Goal: Use online tool/utility: Utilize a website feature to perform a specific function

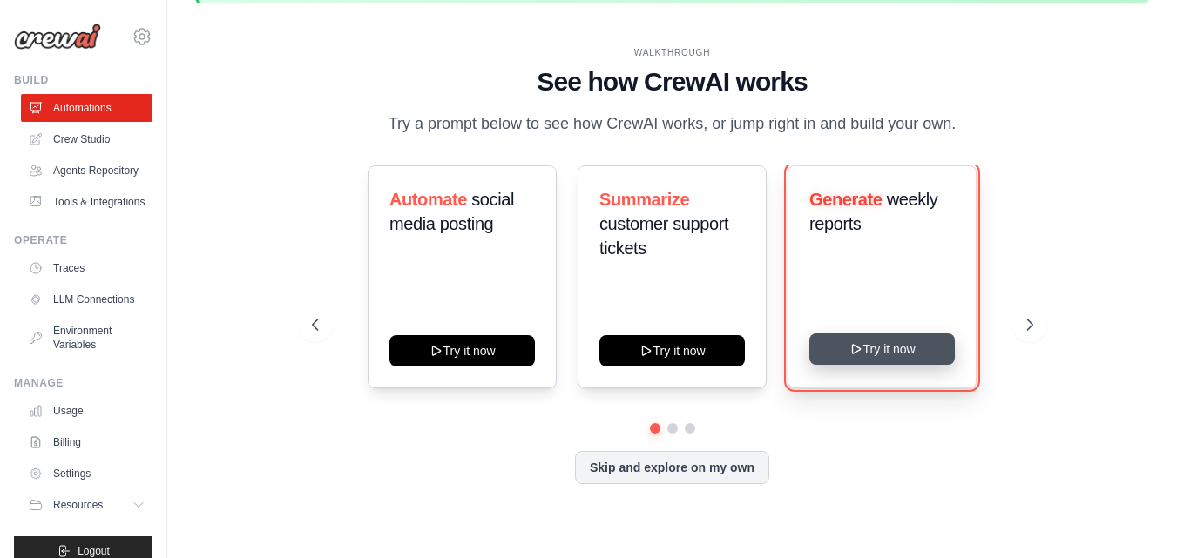
click at [880, 348] on button "Try it now" at bounding box center [881, 349] width 145 height 31
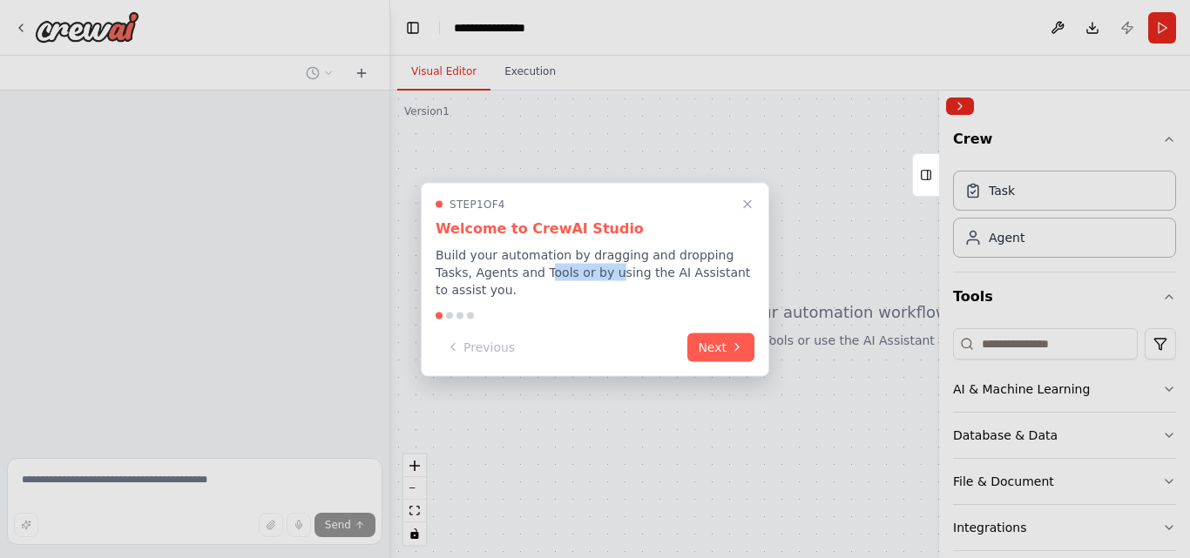
drag, startPoint x: 504, startPoint y: 286, endPoint x: 580, endPoint y: 282, distance: 75.9
click at [580, 282] on p "Build your automation by dragging and dropping Tasks, Agents and Tools or by us…" at bounding box center [595, 272] width 319 height 52
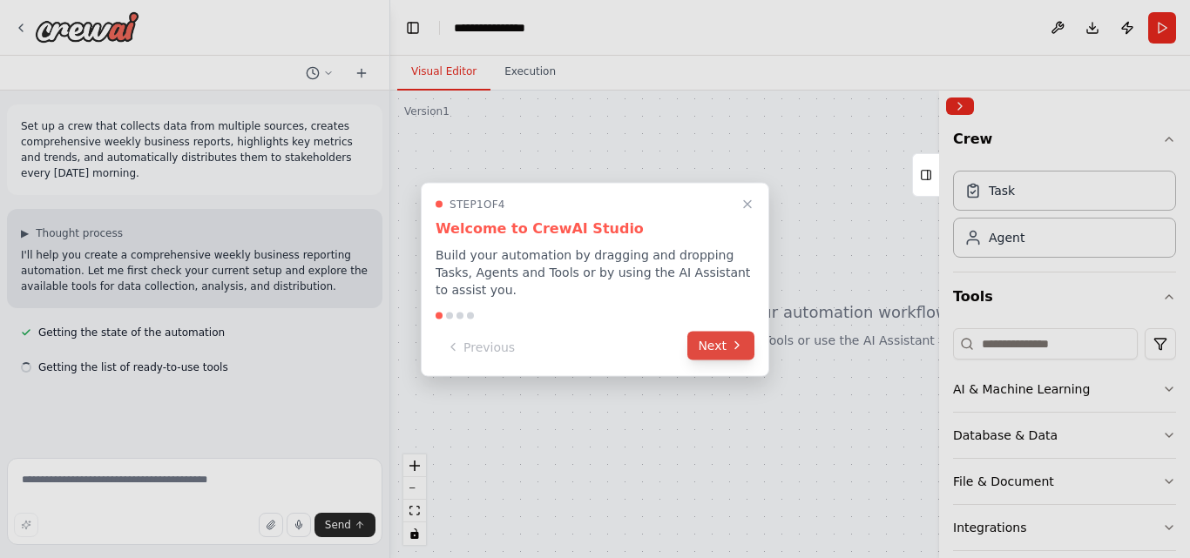
click at [737, 342] on icon at bounding box center [737, 346] width 14 height 14
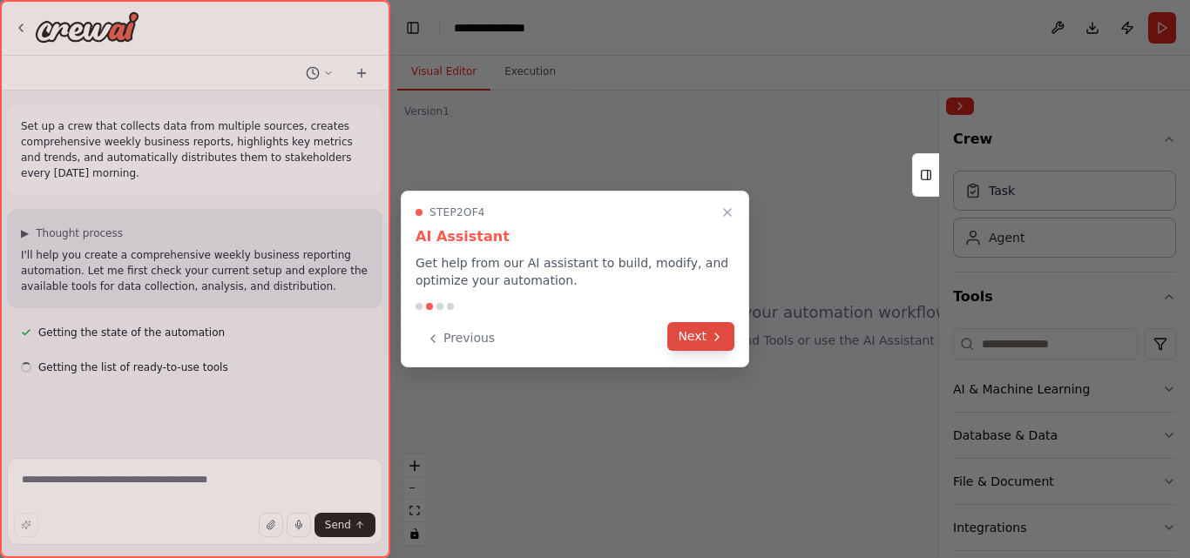
click at [703, 338] on button "Next" at bounding box center [700, 336] width 67 height 29
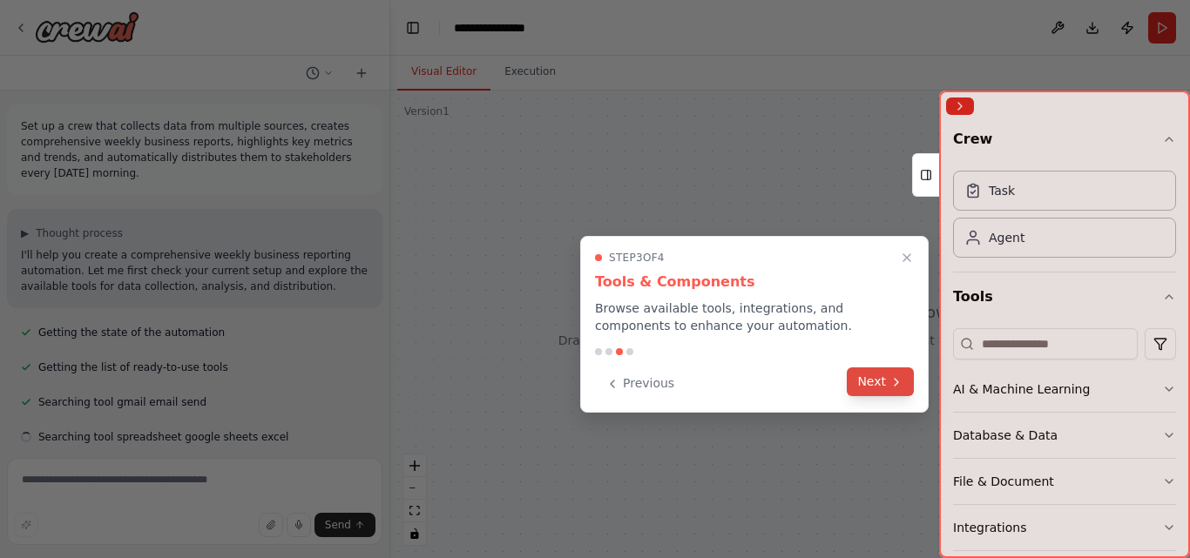
click at [881, 373] on button "Next" at bounding box center [880, 382] width 67 height 29
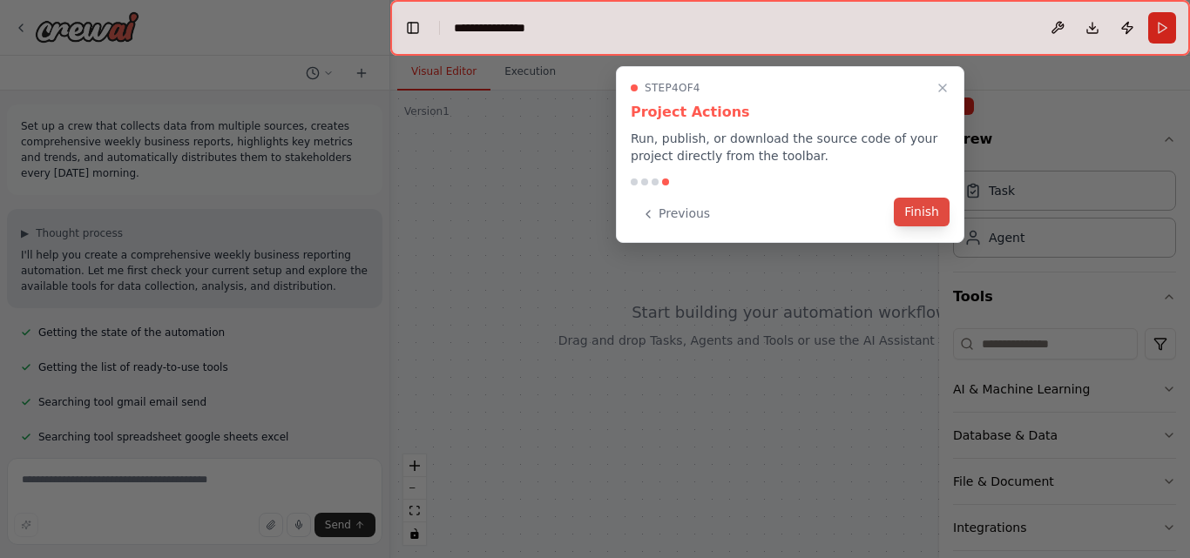
click at [906, 211] on button "Finish" at bounding box center [922, 212] width 56 height 29
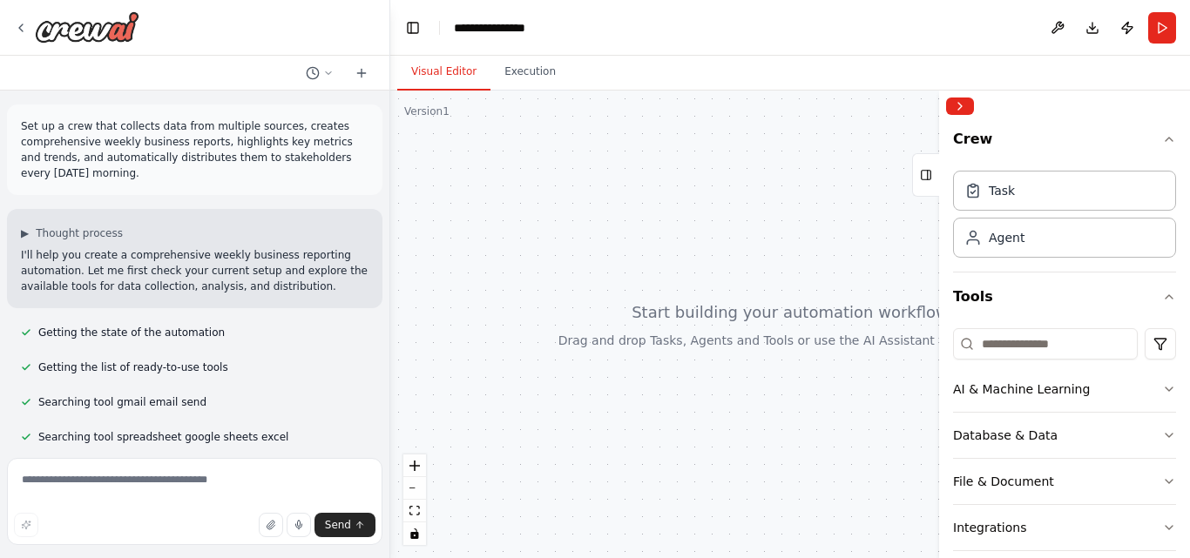
scroll to position [44, 0]
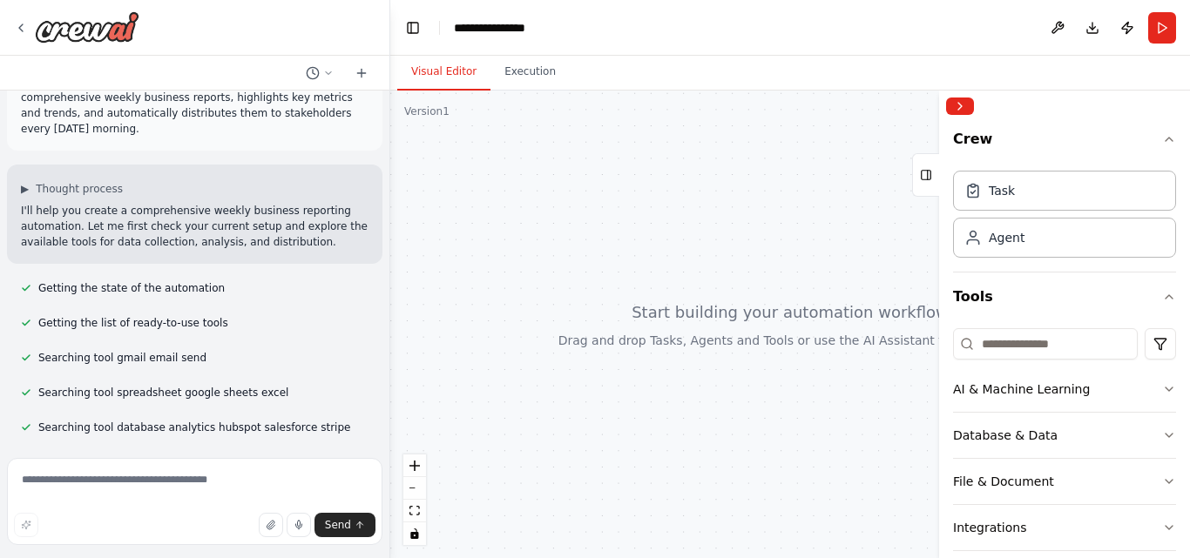
click at [601, 251] on div at bounding box center [790, 325] width 800 height 468
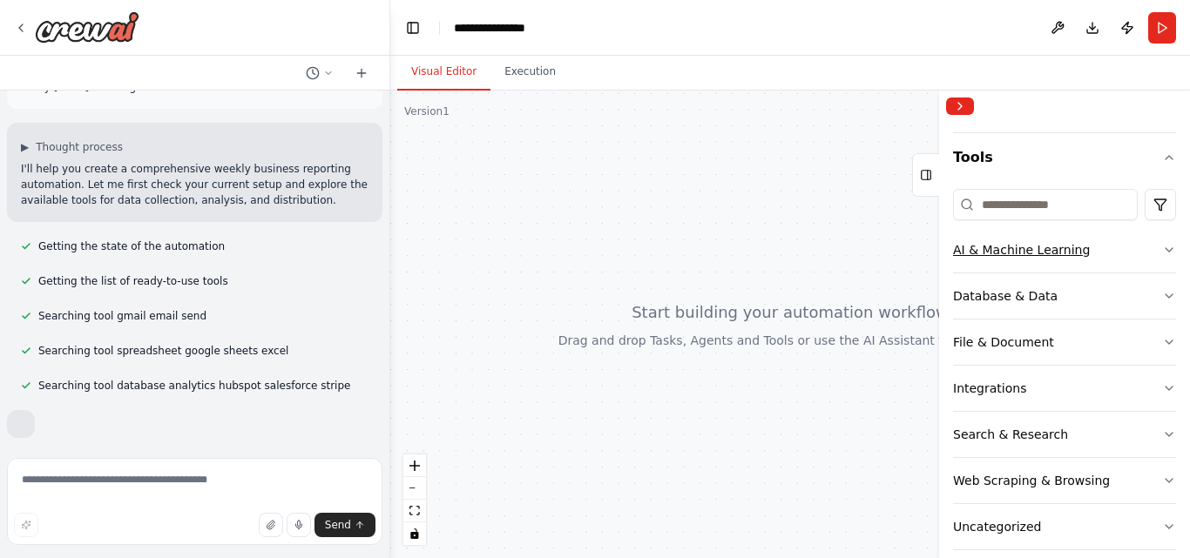
scroll to position [102, 0]
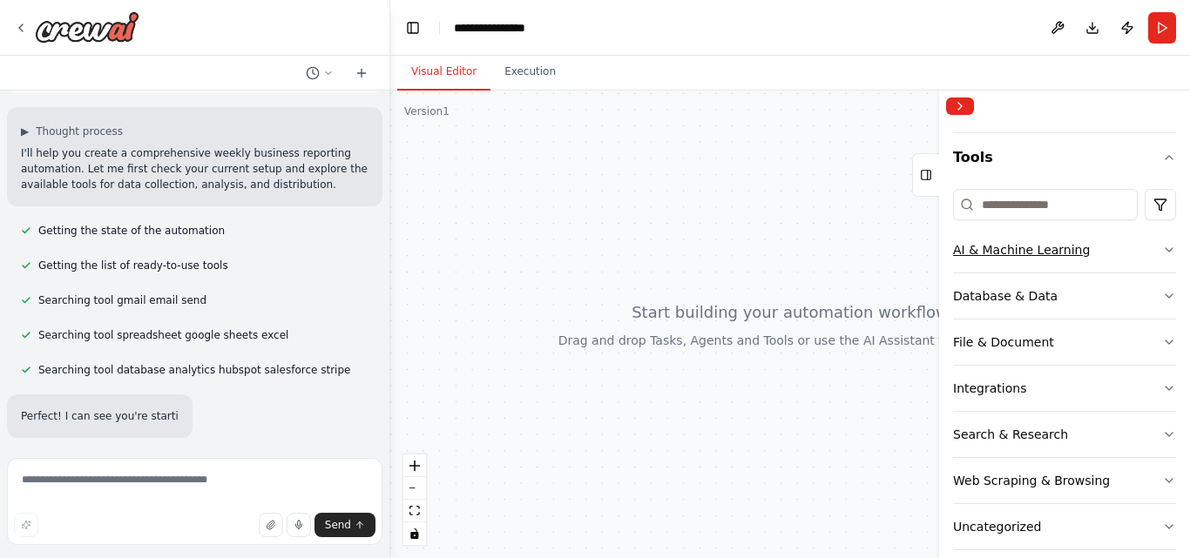
click at [1029, 256] on div "AI & Machine Learning" at bounding box center [1021, 249] width 137 height 17
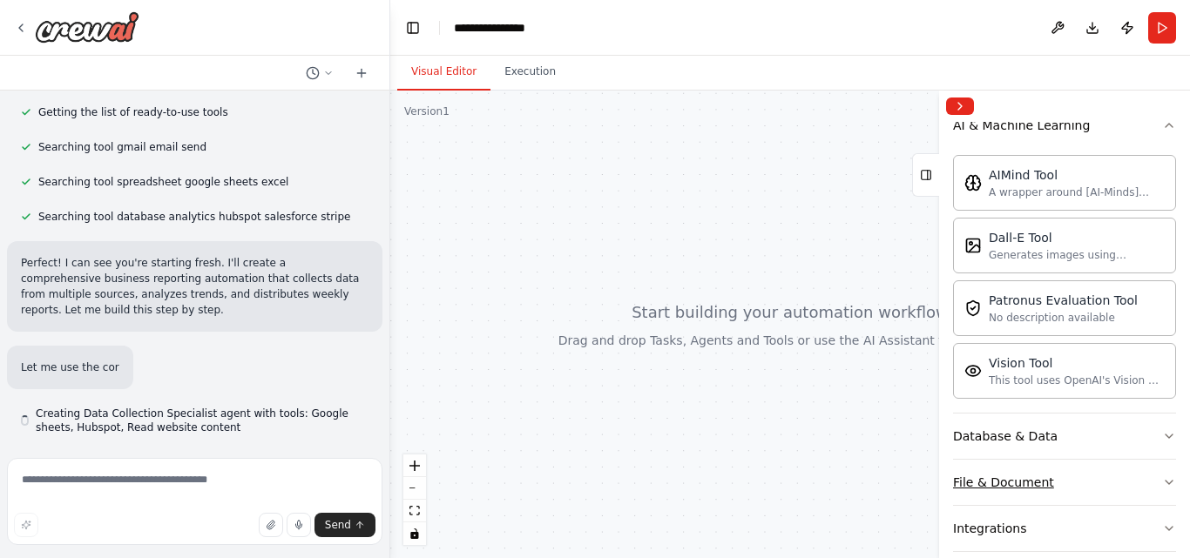
scroll to position [310, 0]
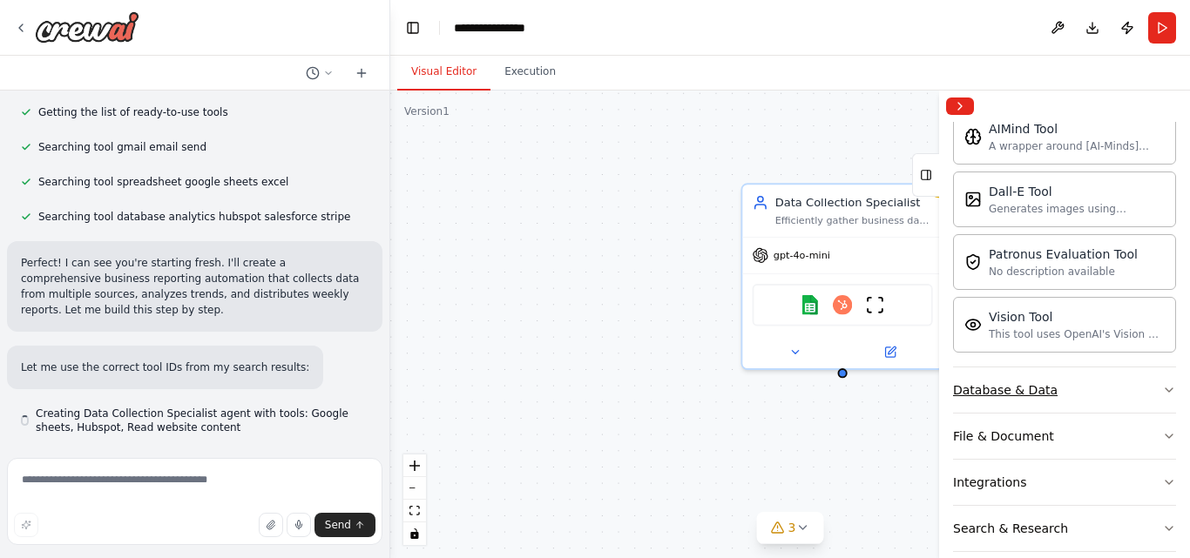
click at [1066, 388] on button "Database & Data" at bounding box center [1064, 390] width 223 height 45
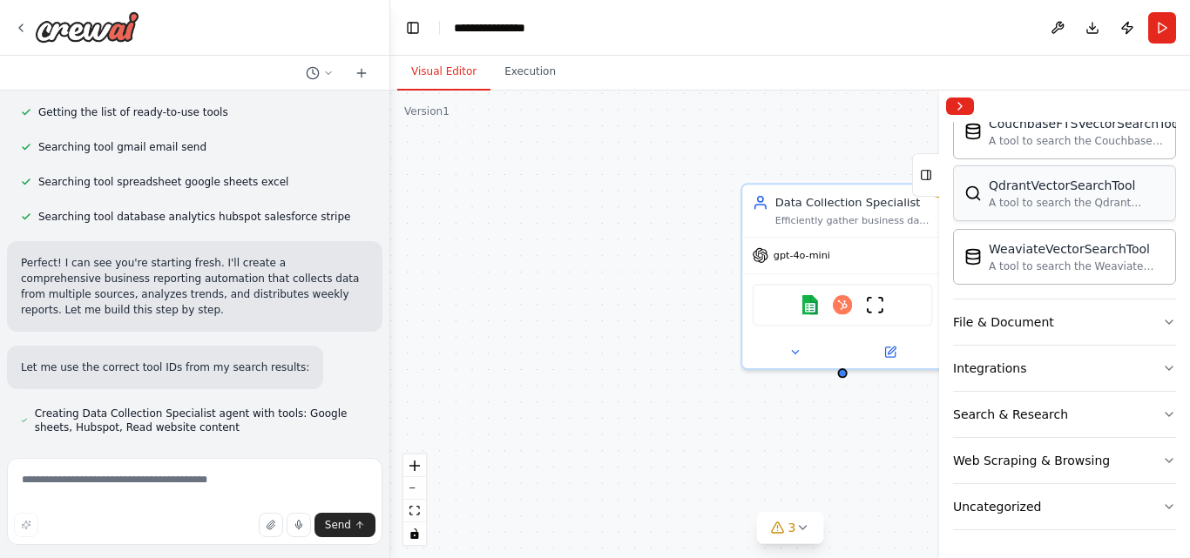
scroll to position [290, 0]
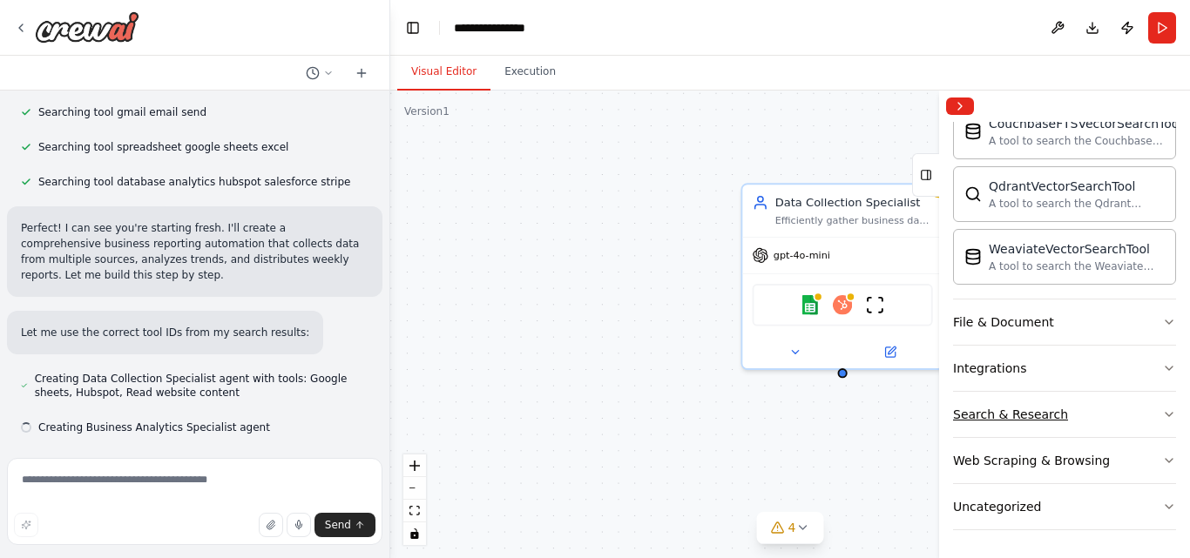
click at [1063, 419] on button "Search & Research" at bounding box center [1064, 414] width 223 height 45
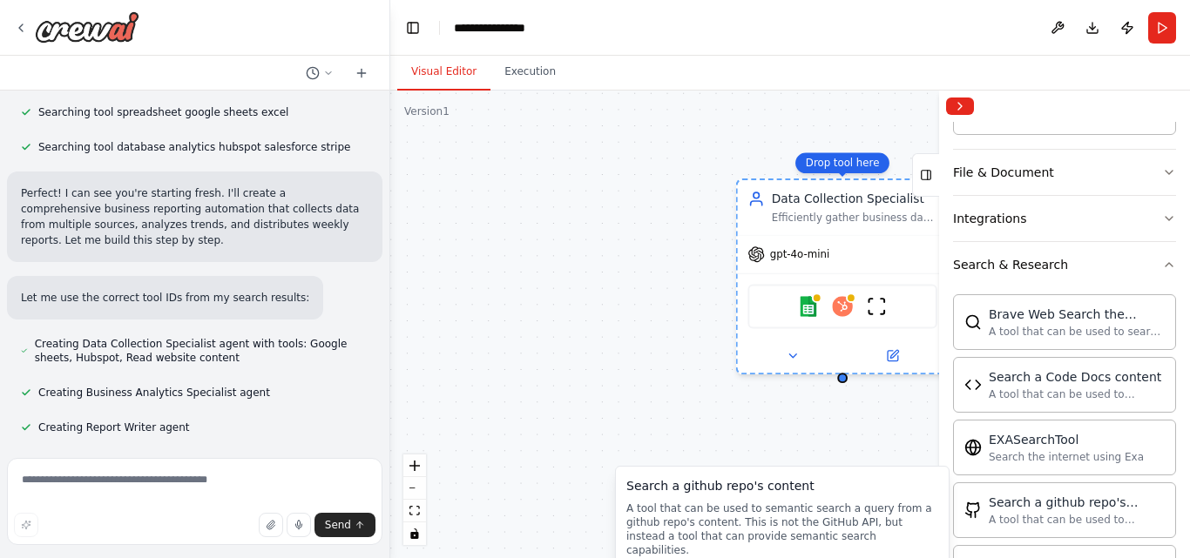
scroll to position [360, 0]
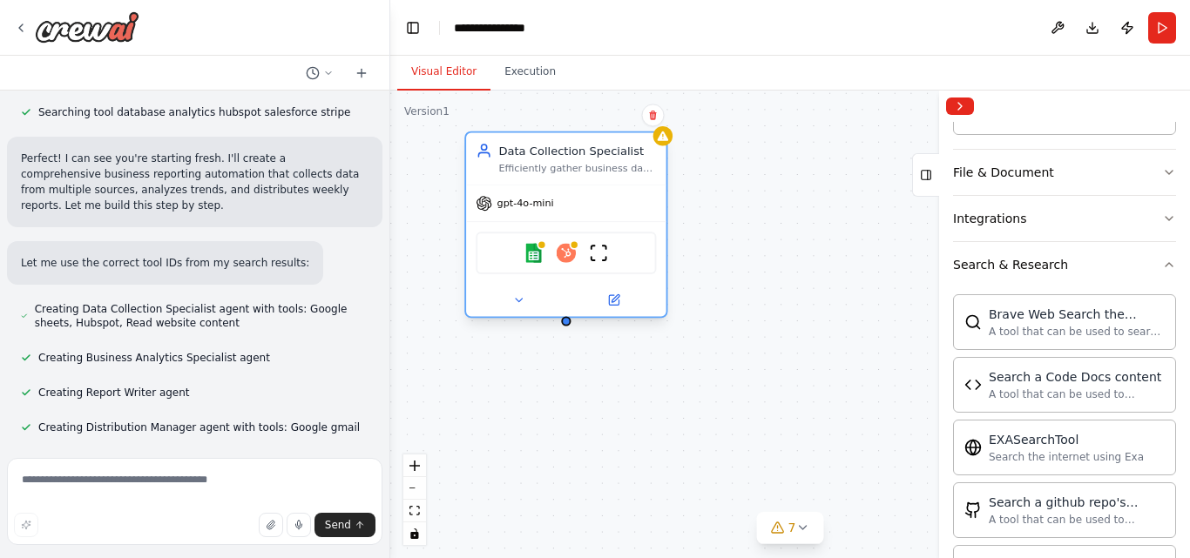
drag, startPoint x: 810, startPoint y: 213, endPoint x: 528, endPoint y: 155, distance: 288.0
click at [528, 162] on div "Efficiently gather business data from multiple sources including spreadsheets, …" at bounding box center [577, 168] width 158 height 13
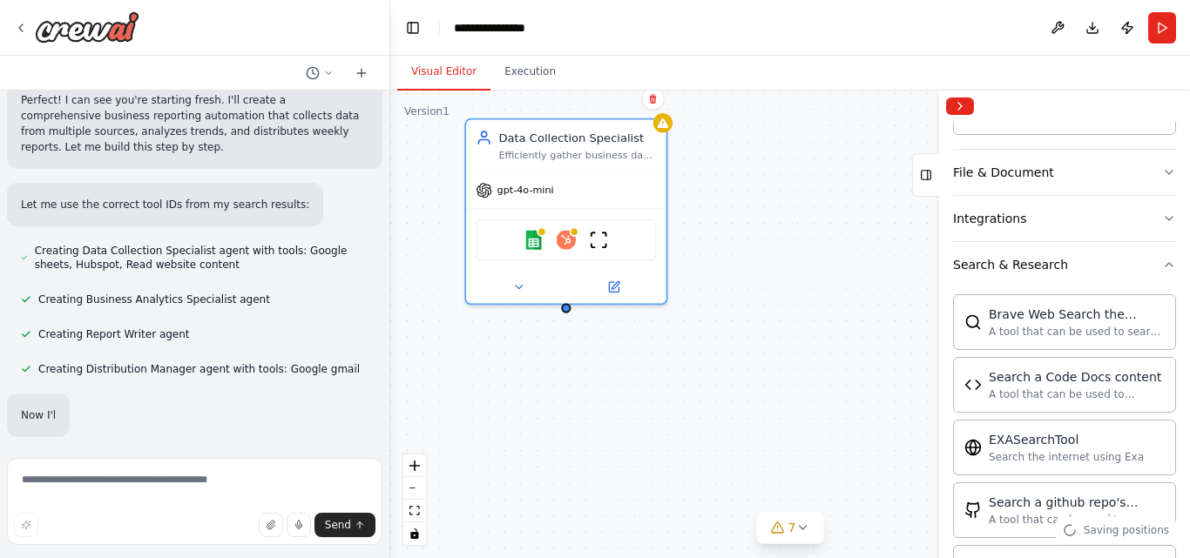
scroll to position [452, 0]
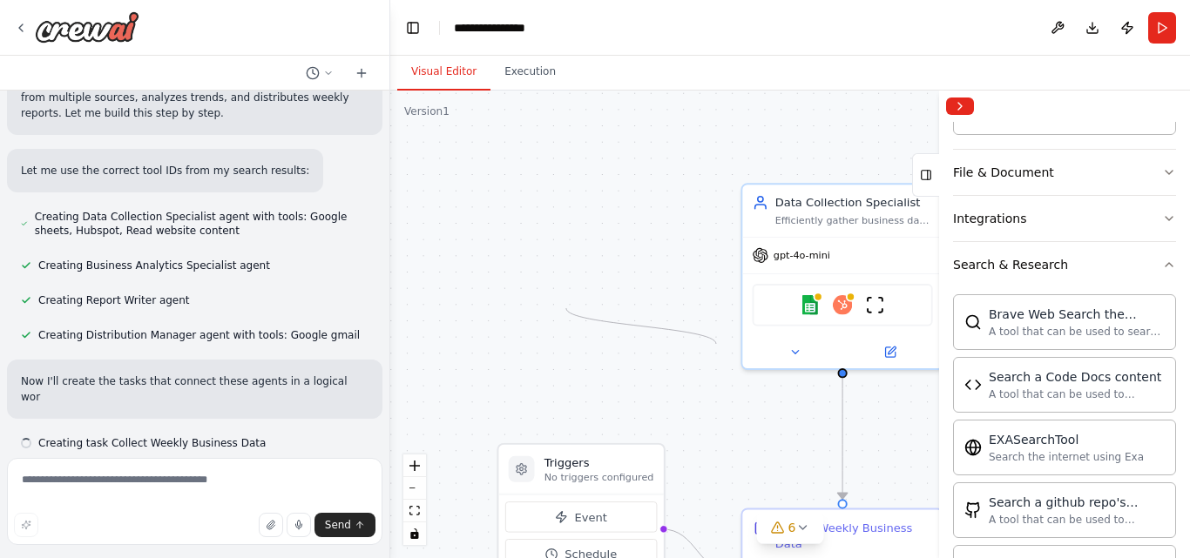
drag, startPoint x: 567, startPoint y: 309, endPoint x: 483, endPoint y: 375, distance: 107.3
click at [483, 375] on div ".deletable-edge-delete-btn { width: 20px; height: 20px; border: 0px solid #ffff…" at bounding box center [790, 325] width 800 height 468
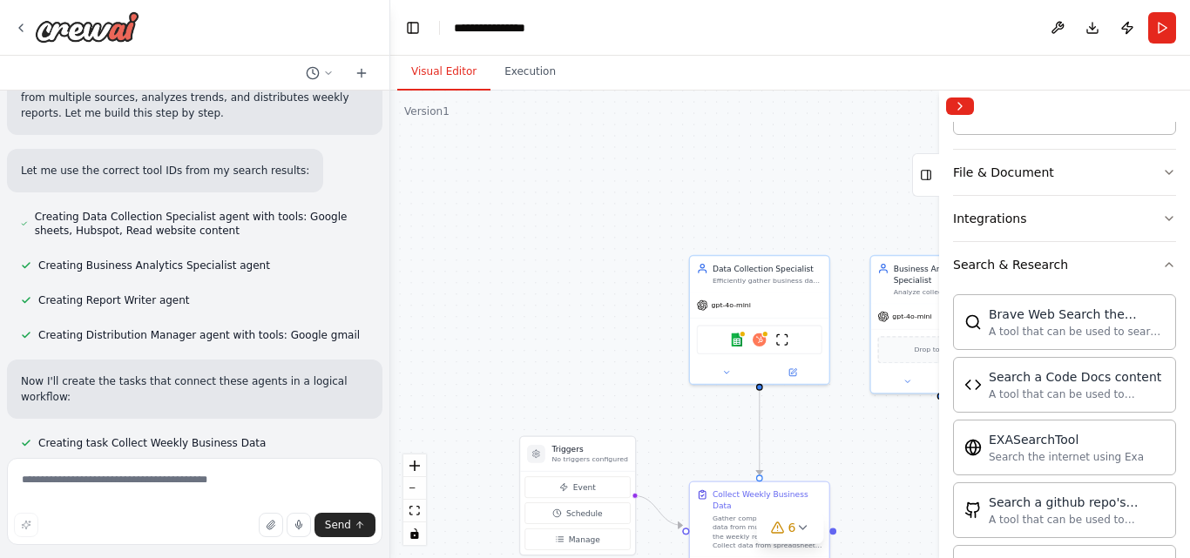
drag, startPoint x: 727, startPoint y: 499, endPoint x: 868, endPoint y: 439, distance: 152.6
click at [771, 473] on div ".deletable-edge-delete-btn { width: 20px; height: 20px; border: 0px solid #ffff…" at bounding box center [790, 325] width 800 height 468
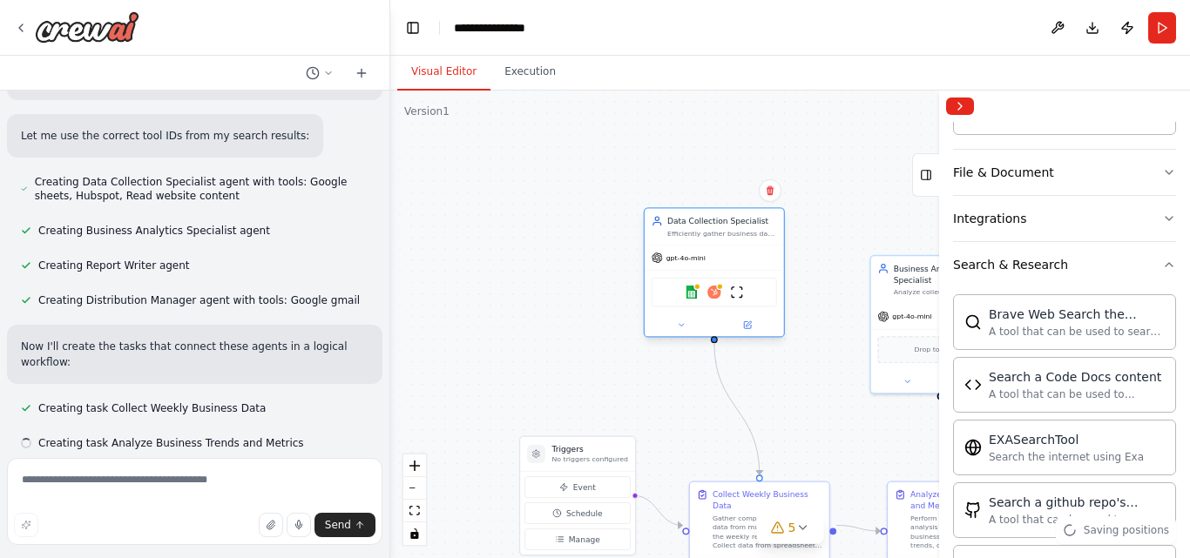
drag, startPoint x: 804, startPoint y: 294, endPoint x: 699, endPoint y: 170, distance: 162.6
click at [699, 246] on div "gpt-4o-mini" at bounding box center [714, 258] width 139 height 25
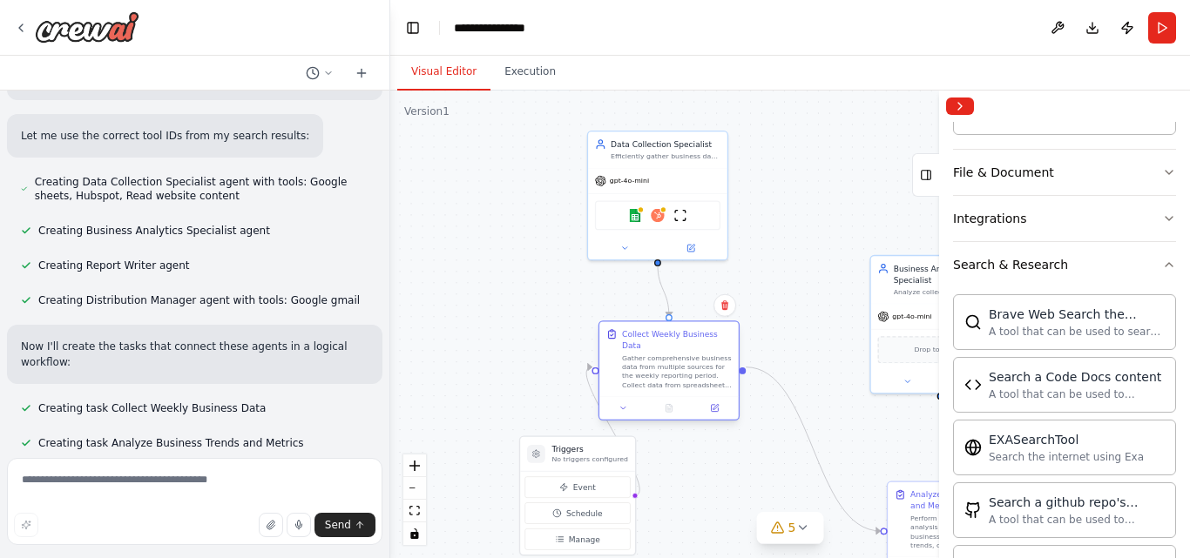
drag, startPoint x: 777, startPoint y: 501, endPoint x: 692, endPoint y: 342, distance: 180.1
click at [692, 354] on div "Gather comprehensive business data from multiple sources for the weekly reporti…" at bounding box center [677, 372] width 110 height 37
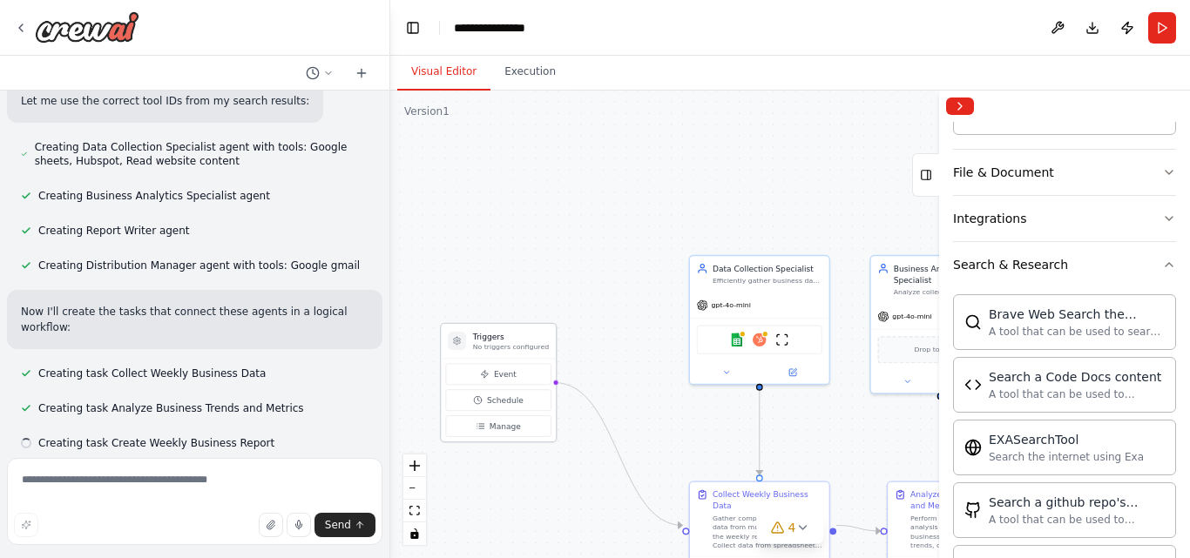
drag, startPoint x: 598, startPoint y: 460, endPoint x: 521, endPoint y: 341, distance: 141.6
click at [521, 342] on p "No triggers configured" at bounding box center [511, 346] width 76 height 9
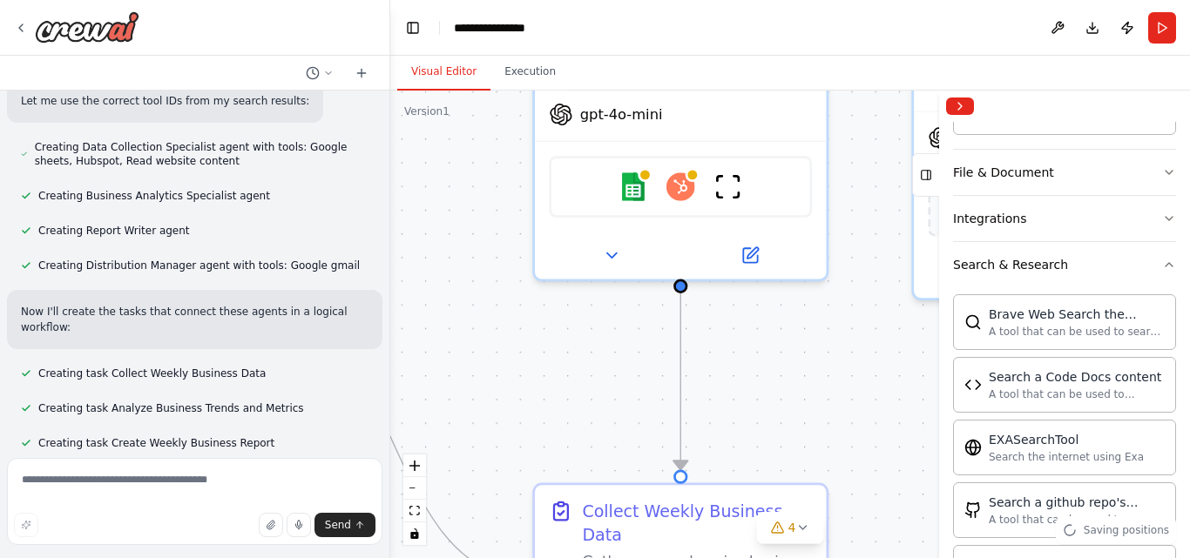
scroll to position [557, 0]
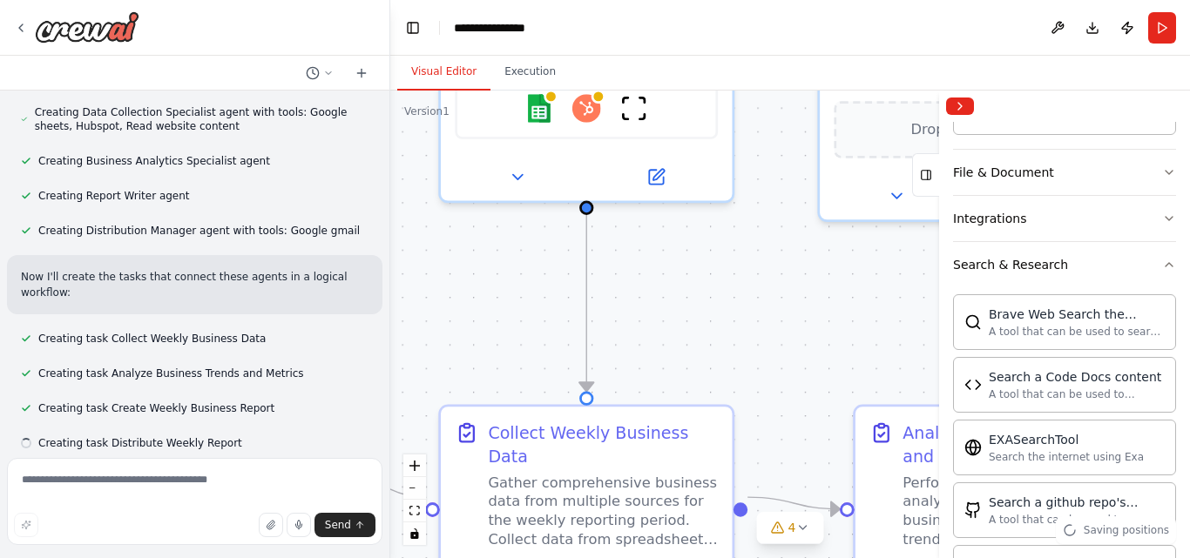
drag, startPoint x: 807, startPoint y: 416, endPoint x: 553, endPoint y: 169, distance: 354.8
click at [553, 169] on div ".deletable-edge-delete-btn { width: 20px; height: 20px; border: 0px solid #ffff…" at bounding box center [790, 325] width 800 height 468
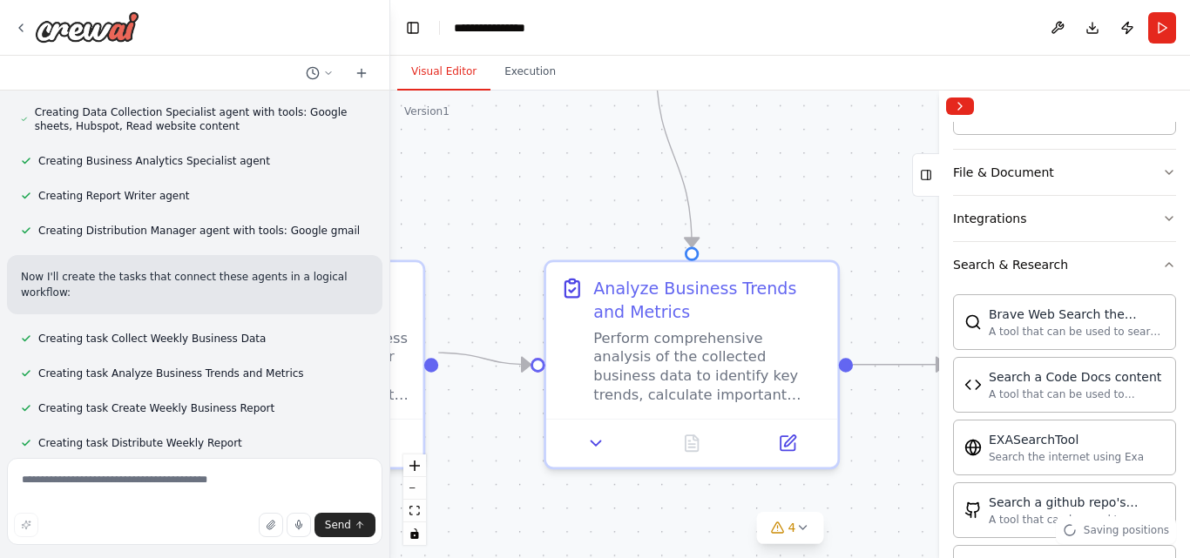
drag, startPoint x: 783, startPoint y: 287, endPoint x: 556, endPoint y: 237, distance: 232.9
click at [556, 237] on div ".deletable-edge-delete-btn { width: 20px; height: 20px; border: 0px solid #ffff…" at bounding box center [790, 325] width 800 height 468
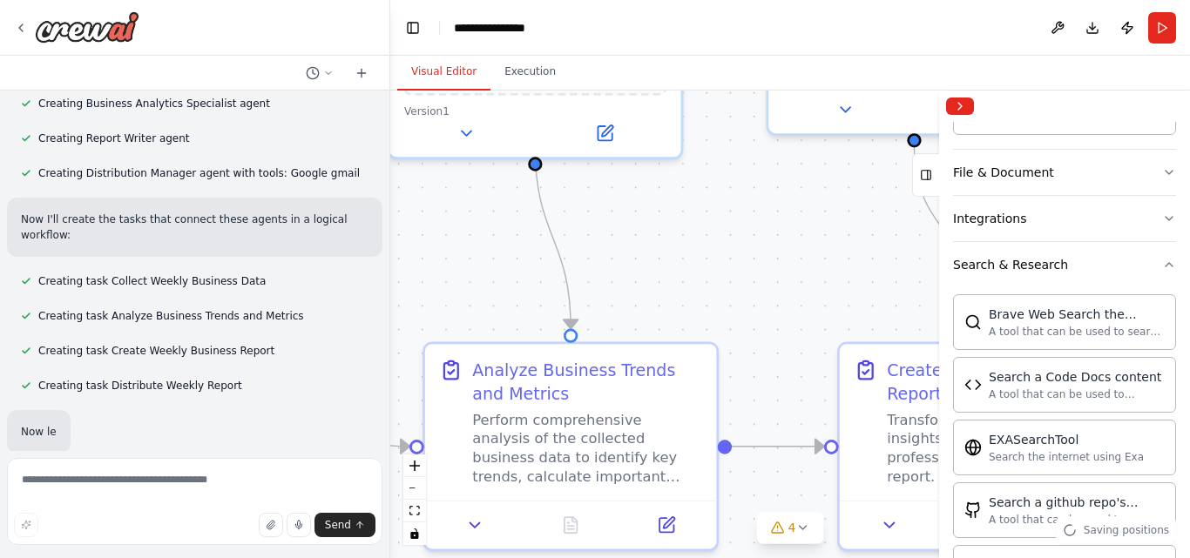
scroll to position [649, 0]
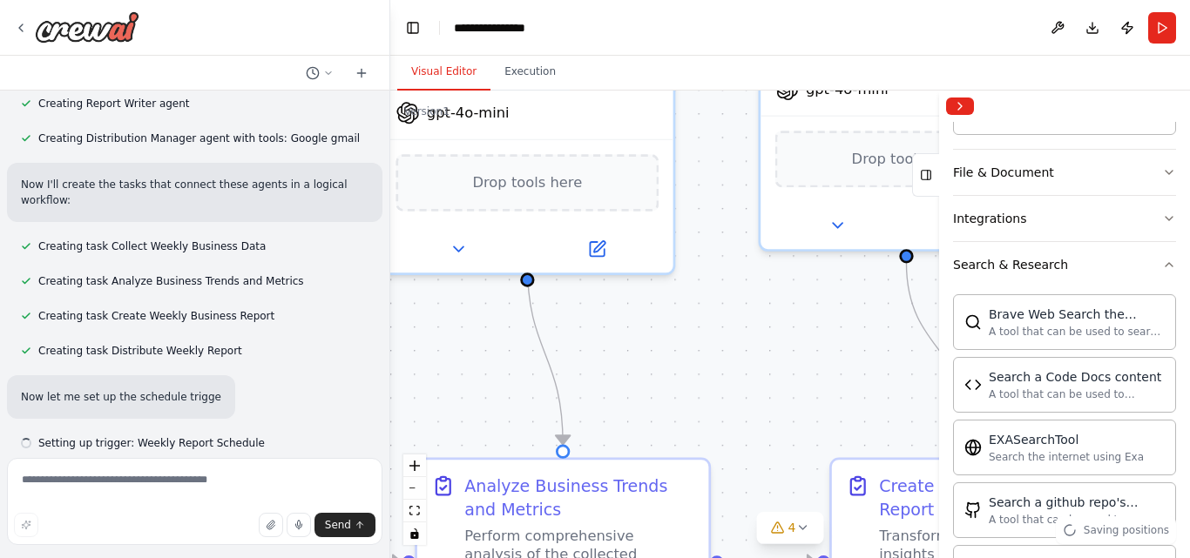
drag, startPoint x: 885, startPoint y: 202, endPoint x: 756, endPoint y: 400, distance: 236.0
click at [756, 400] on div ".deletable-edge-delete-btn { width: 20px; height: 20px; border: 0px solid #ffff…" at bounding box center [790, 325] width 800 height 468
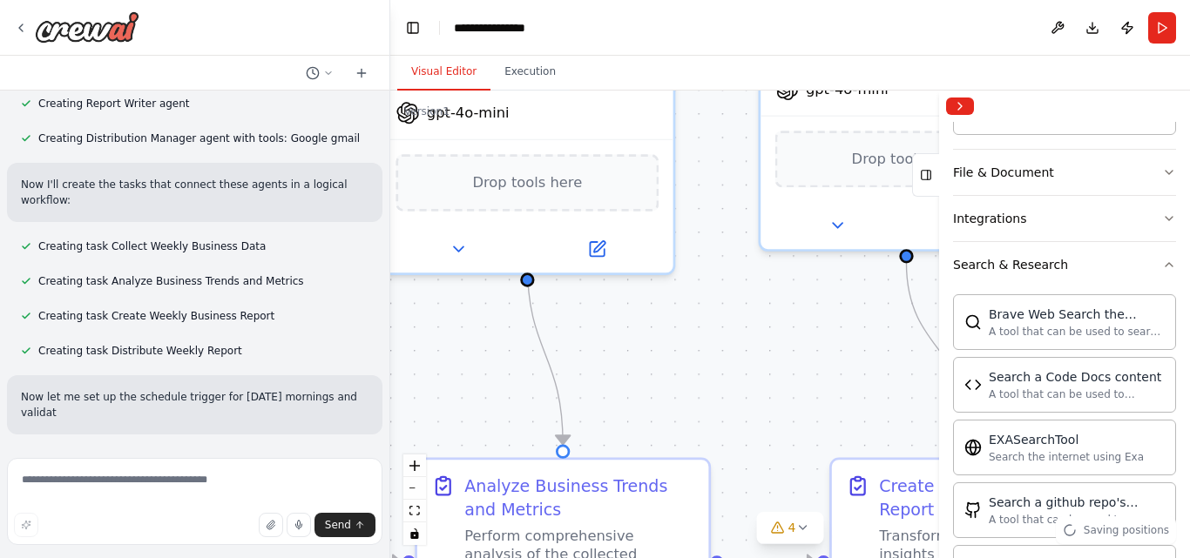
scroll to position [665, 0]
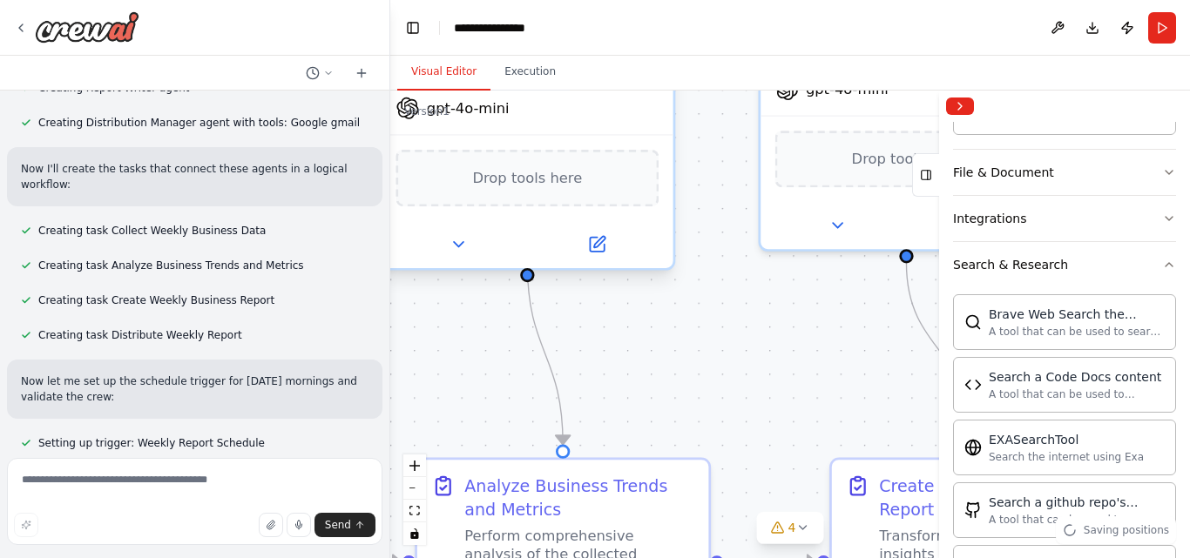
click at [560, 166] on span "Drop tools here" at bounding box center [527, 178] width 110 height 24
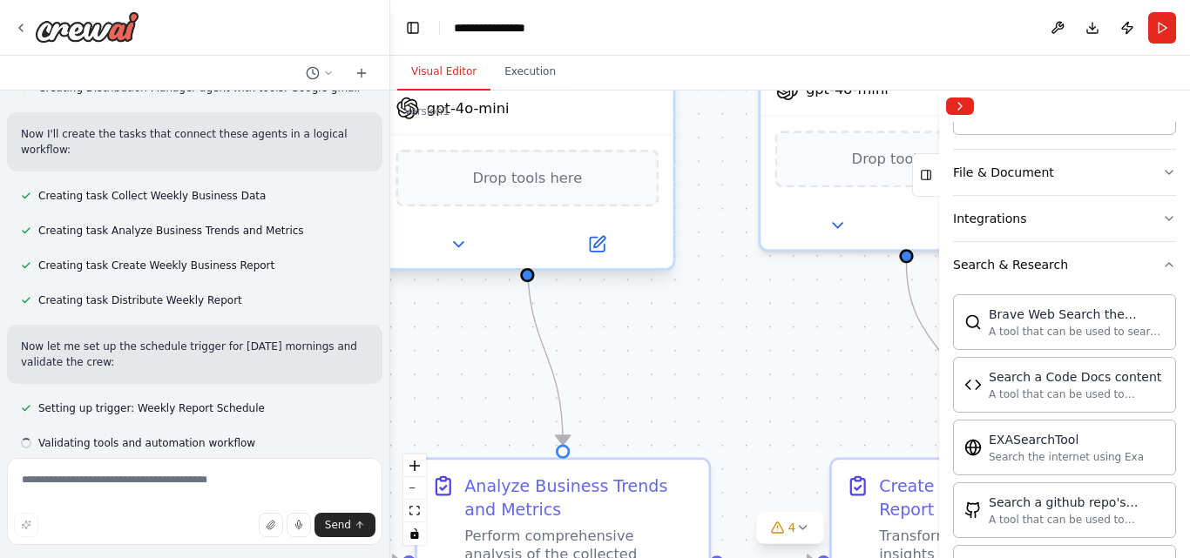
click at [509, 166] on span "Drop tools here" at bounding box center [527, 178] width 110 height 24
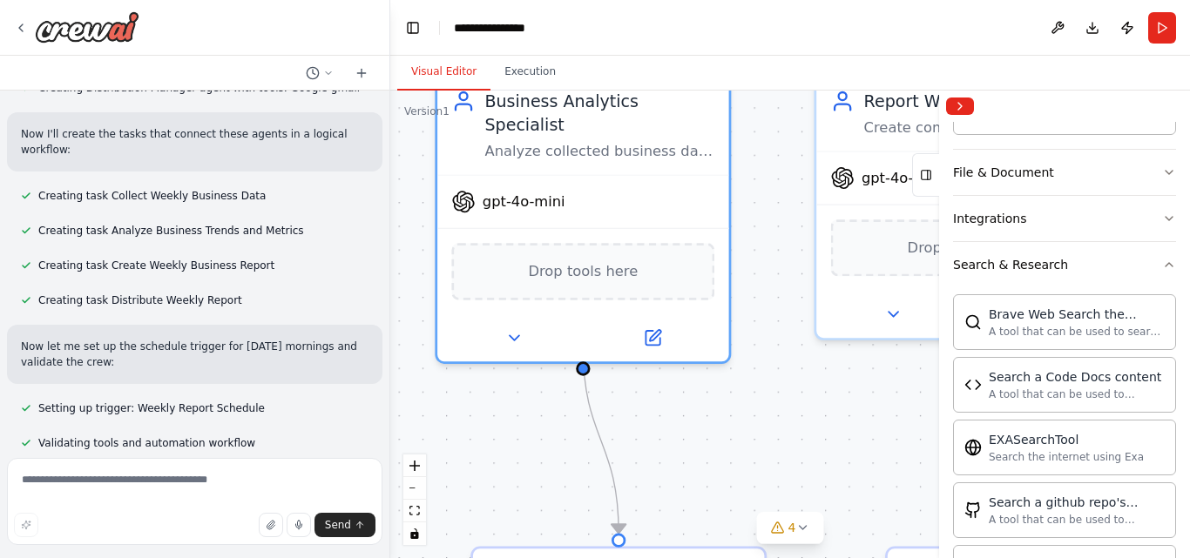
scroll to position [734, 0]
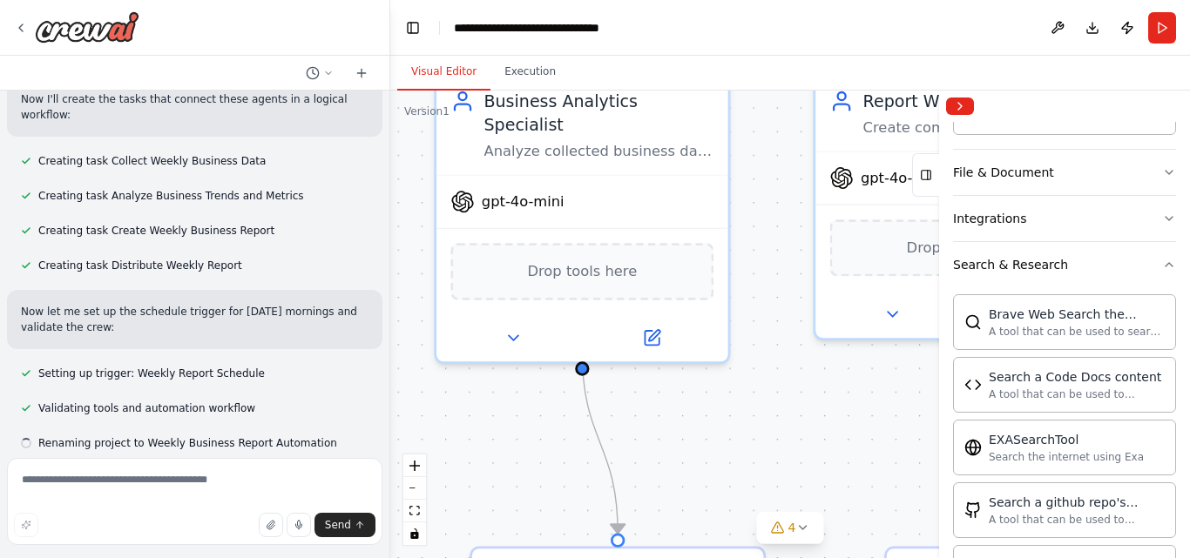
drag, startPoint x: 661, startPoint y: 337, endPoint x: 716, endPoint y: 426, distance: 104.4
click at [716, 426] on div ".deletable-edge-delete-btn { width: 20px; height: 20px; border: 0px solid #ffff…" at bounding box center [790, 325] width 800 height 468
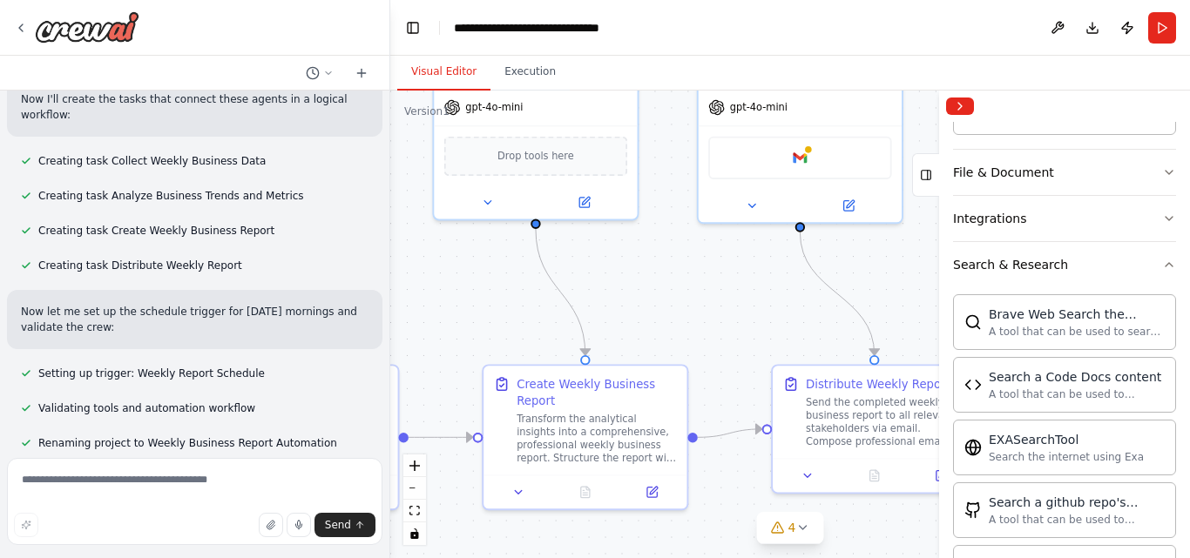
drag, startPoint x: 747, startPoint y: 473, endPoint x: 461, endPoint y: 323, distance: 323.4
click at [461, 323] on div ".deletable-edge-delete-btn { width: 20px; height: 20px; border: 0px solid #ffff…" at bounding box center [790, 325] width 800 height 468
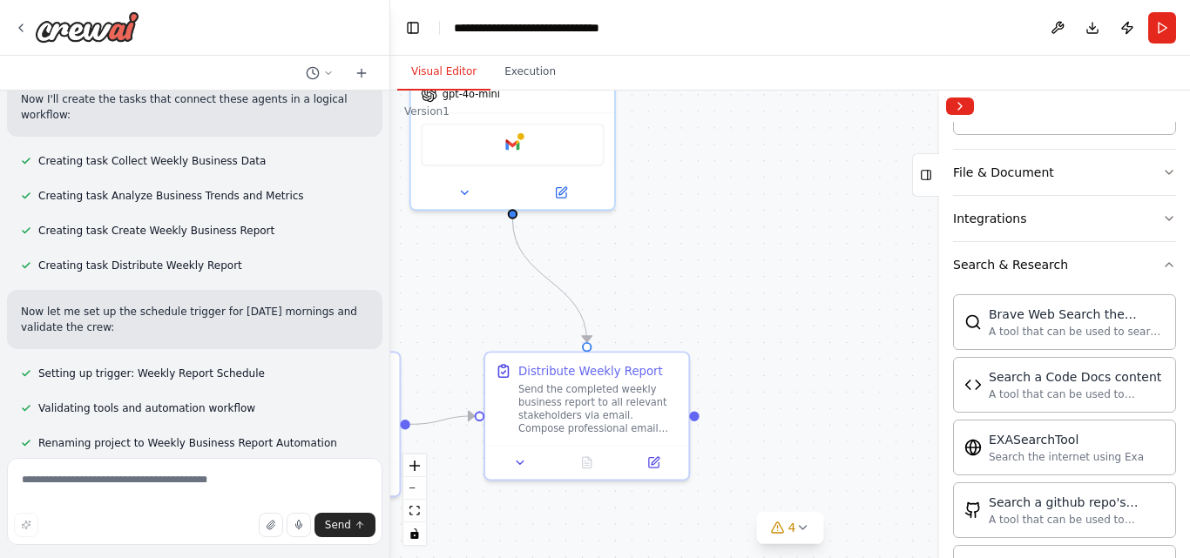
drag, startPoint x: 783, startPoint y: 328, endPoint x: 477, endPoint y: 319, distance: 305.9
click at [477, 319] on div ".deletable-edge-delete-btn { width: 20px; height: 20px; border: 0px solid #ffff…" at bounding box center [790, 325] width 800 height 468
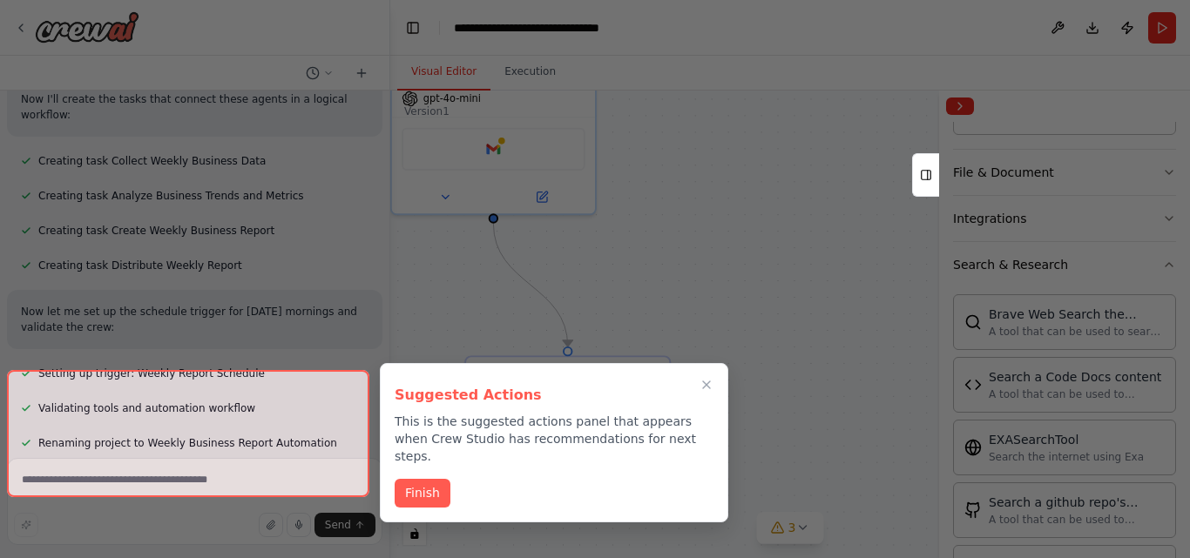
scroll to position [933, 0]
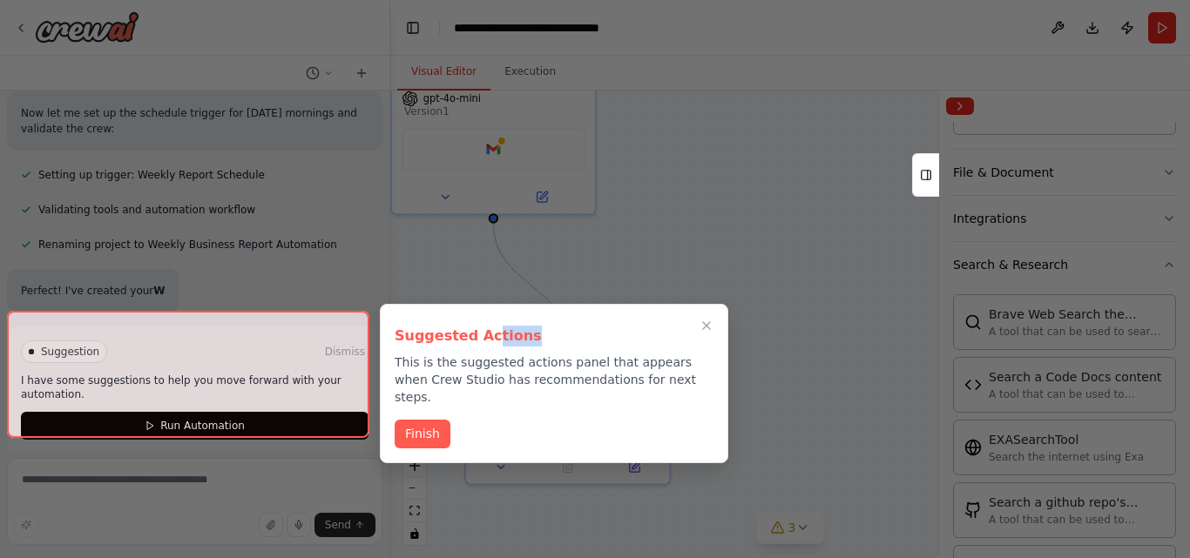
drag, startPoint x: 482, startPoint y: 318, endPoint x: 580, endPoint y: 306, distance: 99.2
click at [580, 306] on div "Suggested Actions This is the suggested actions panel that appears when Crew St…" at bounding box center [554, 383] width 348 height 159
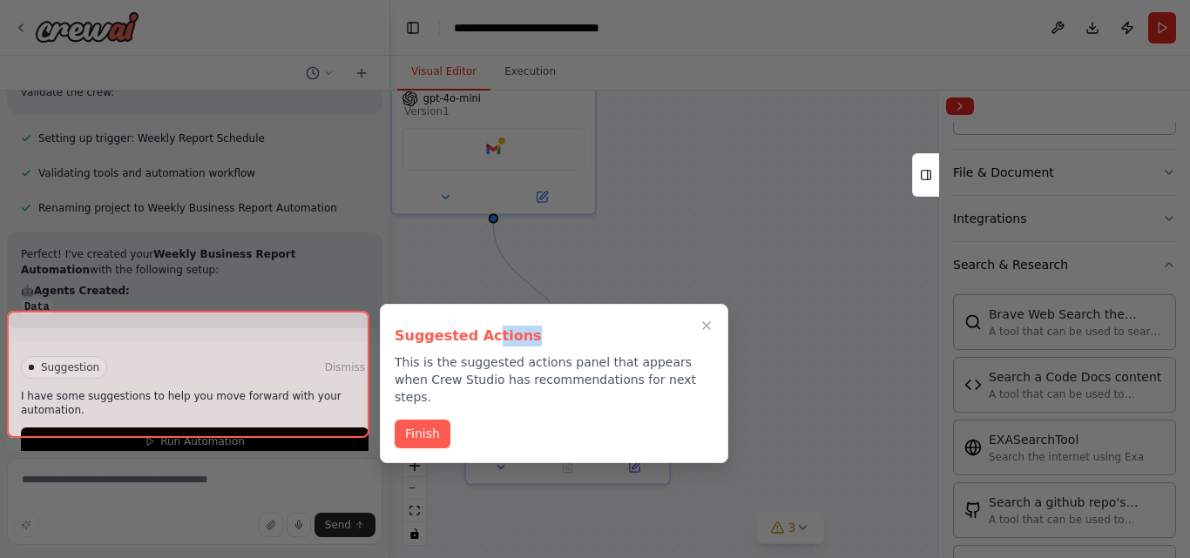
scroll to position [985, 0]
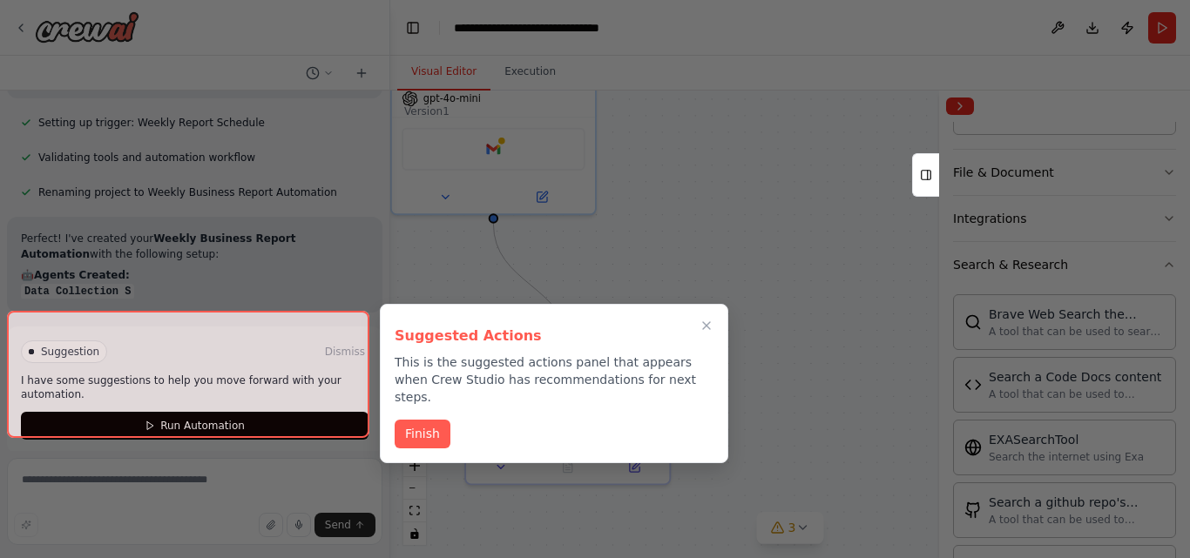
click at [253, 409] on div at bounding box center [188, 374] width 362 height 127
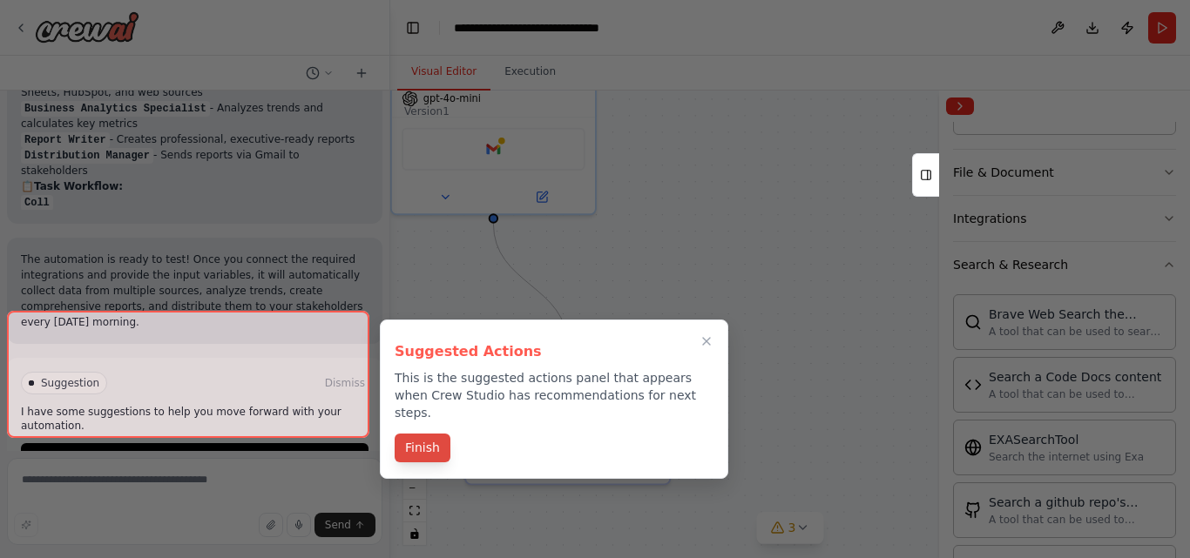
scroll to position [1215, 0]
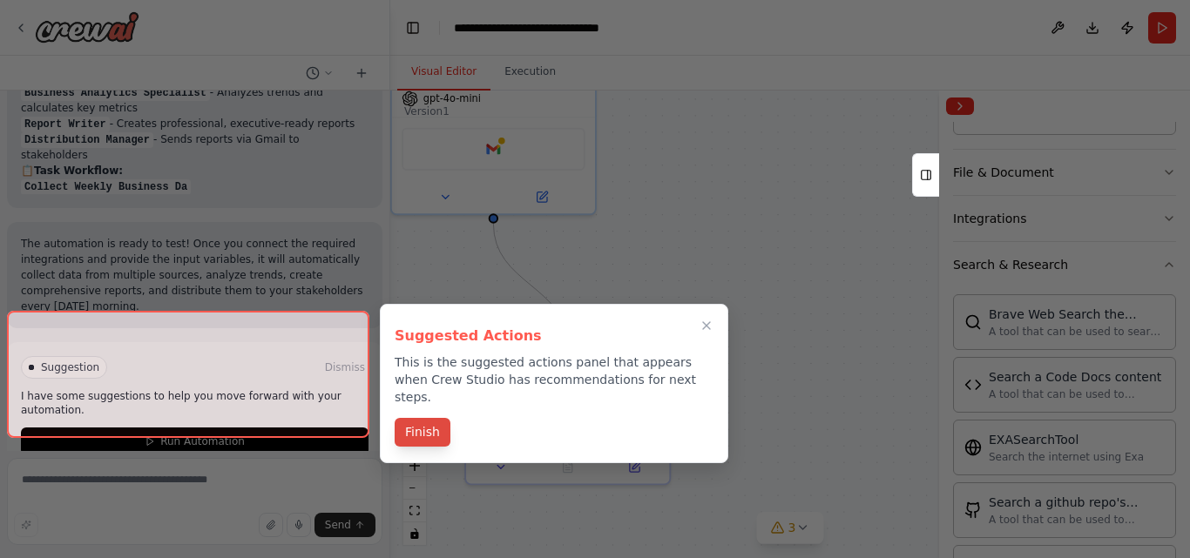
click at [421, 418] on button "Finish" at bounding box center [423, 432] width 56 height 29
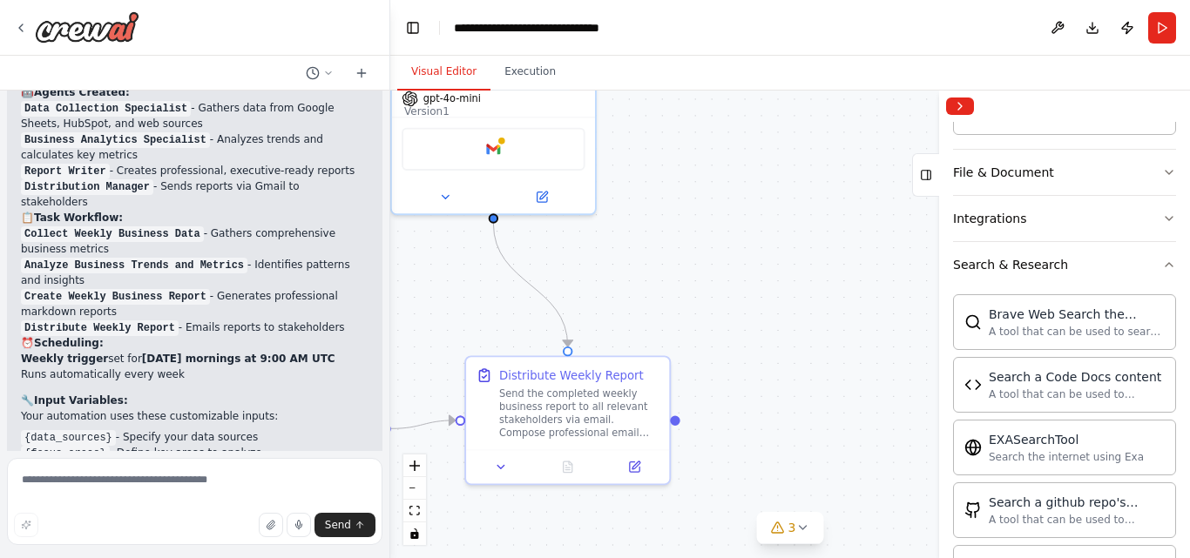
scroll to position [1169, 0]
click at [180, 484] on textarea at bounding box center [194, 501] width 375 height 87
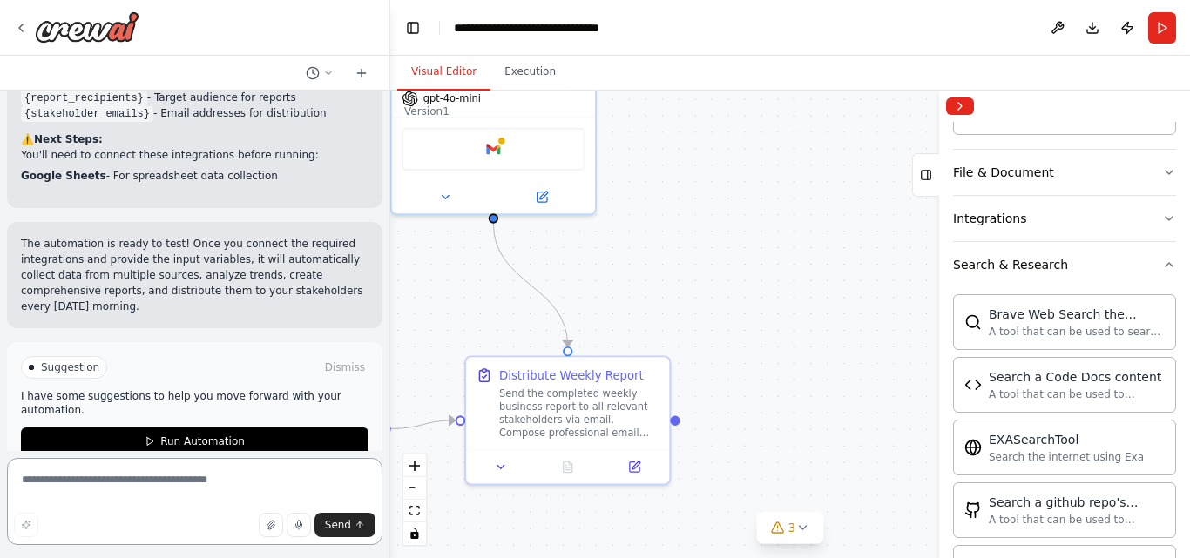
scroll to position [1555, 0]
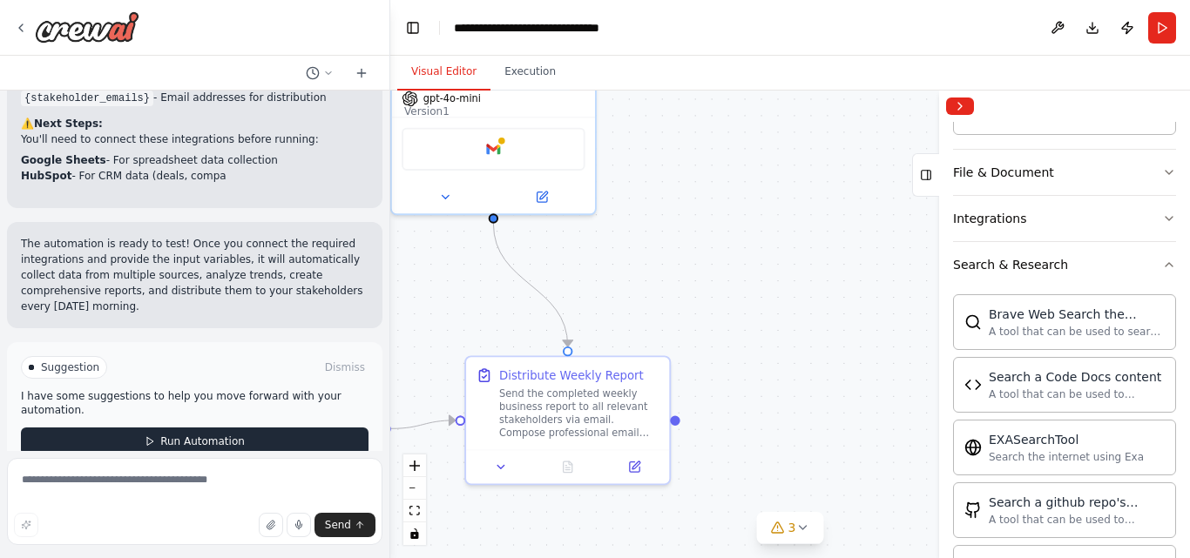
click at [219, 428] on button "Run Automation" at bounding box center [195, 442] width 348 height 28
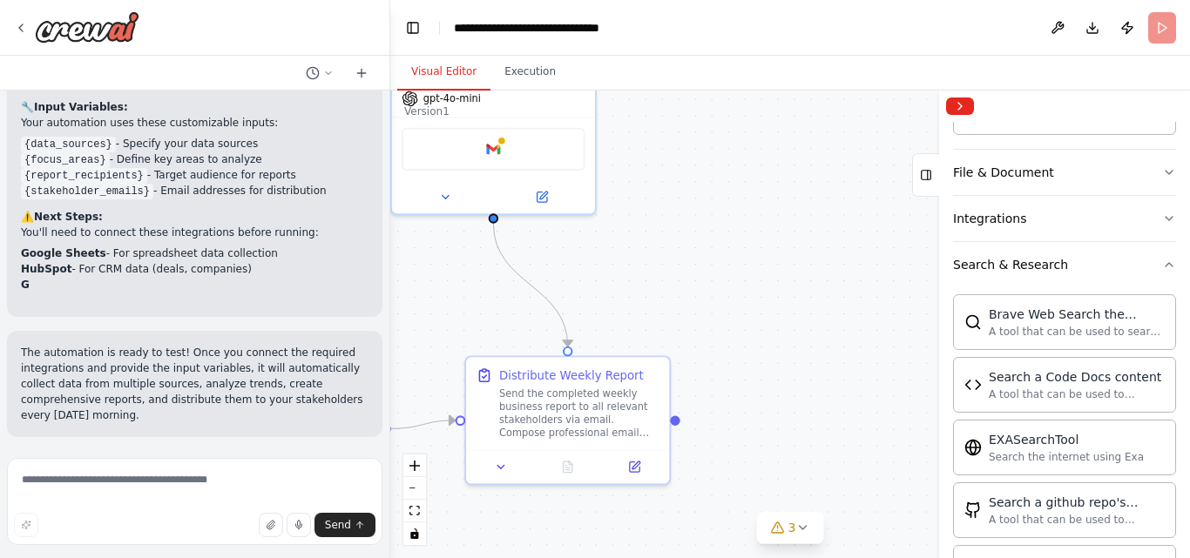
scroll to position [1429, 0]
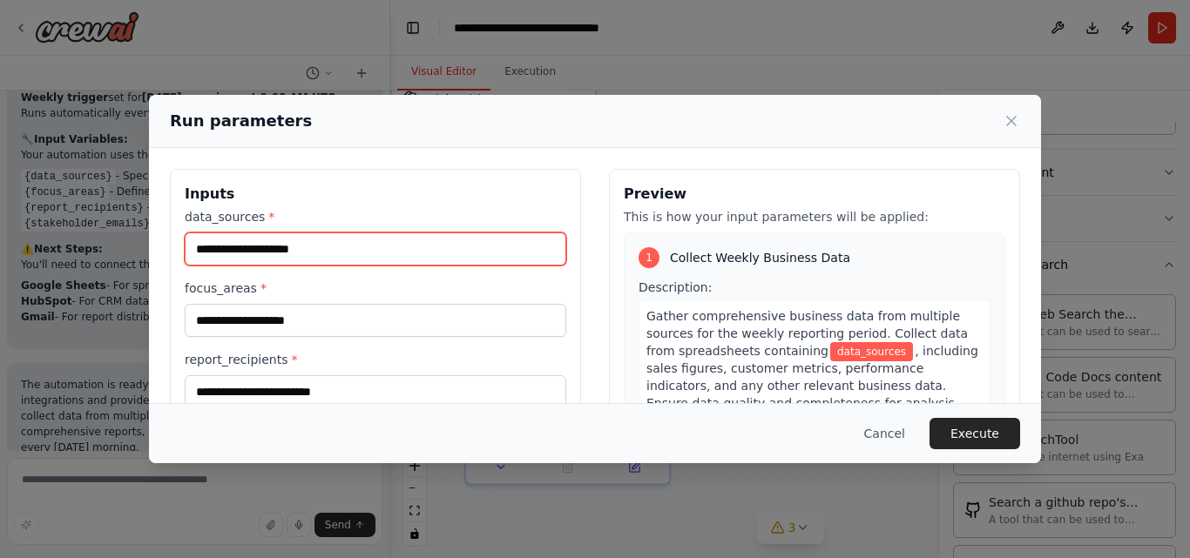
click at [404, 250] on input "data_sources *" at bounding box center [376, 249] width 382 height 33
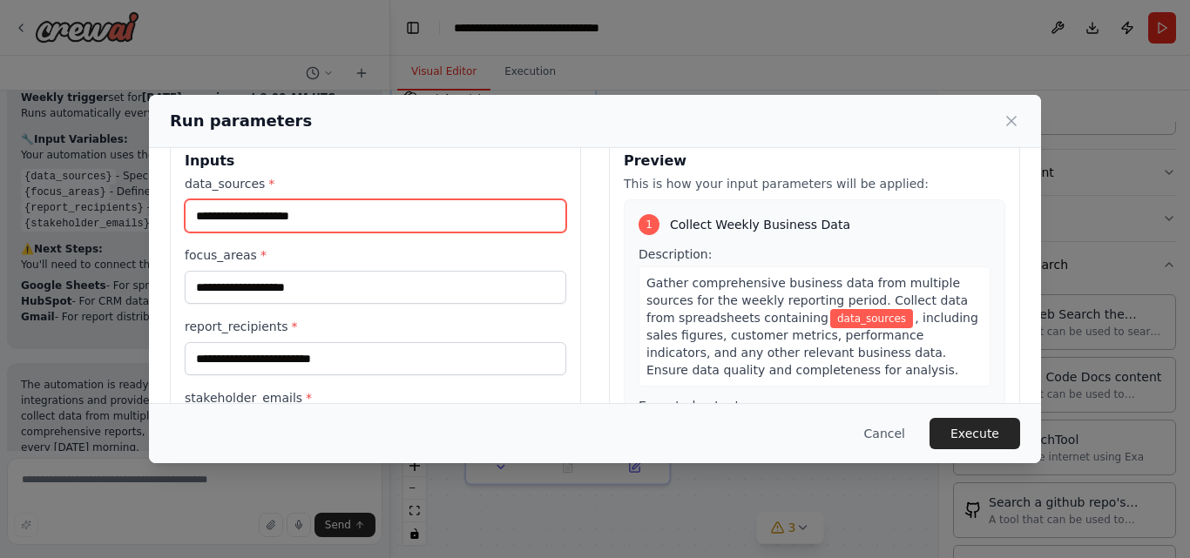
scroll to position [35, 0]
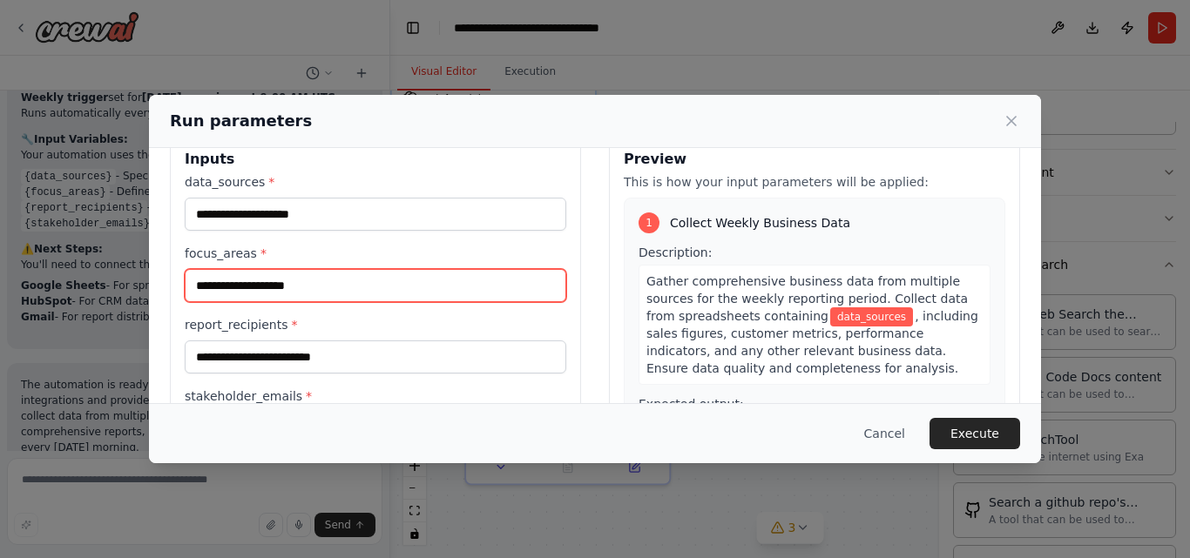
click at [395, 294] on input "focus_areas *" at bounding box center [376, 285] width 382 height 33
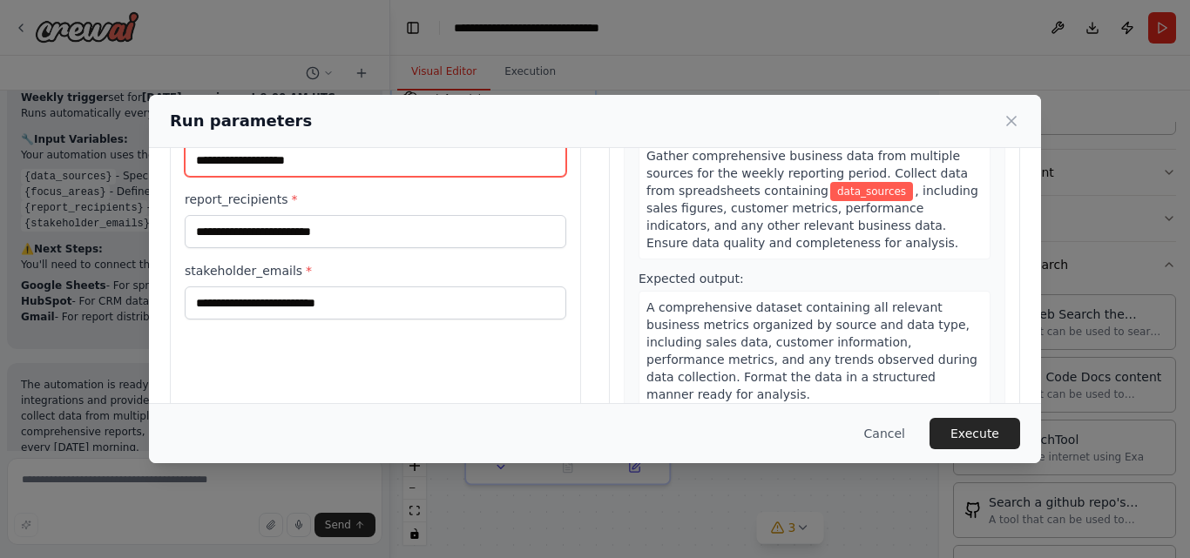
scroll to position [172, 0]
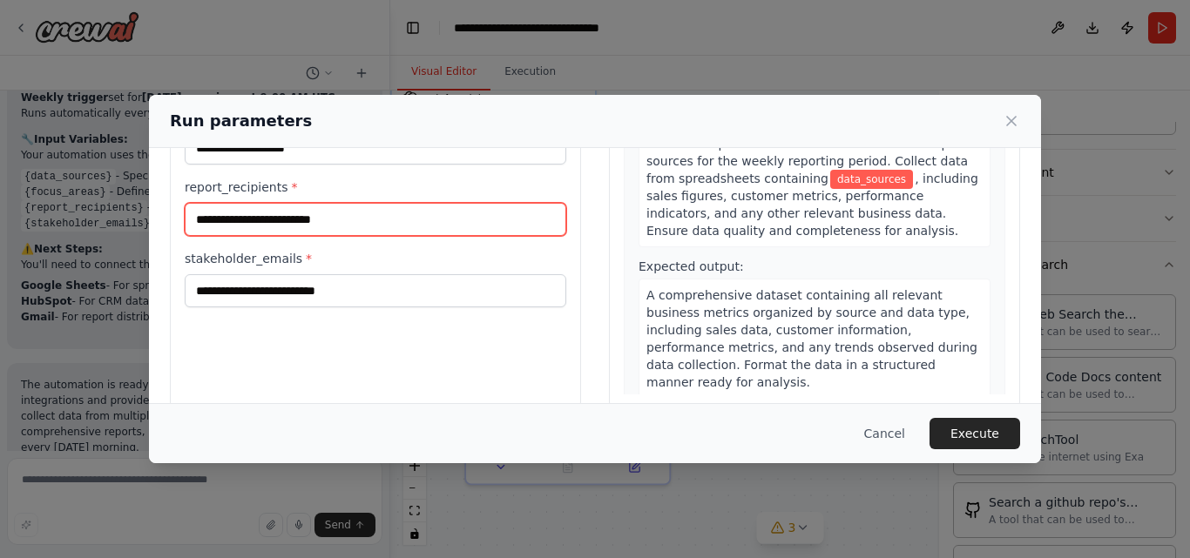
click at [394, 223] on input "report_recipients *" at bounding box center [376, 219] width 382 height 33
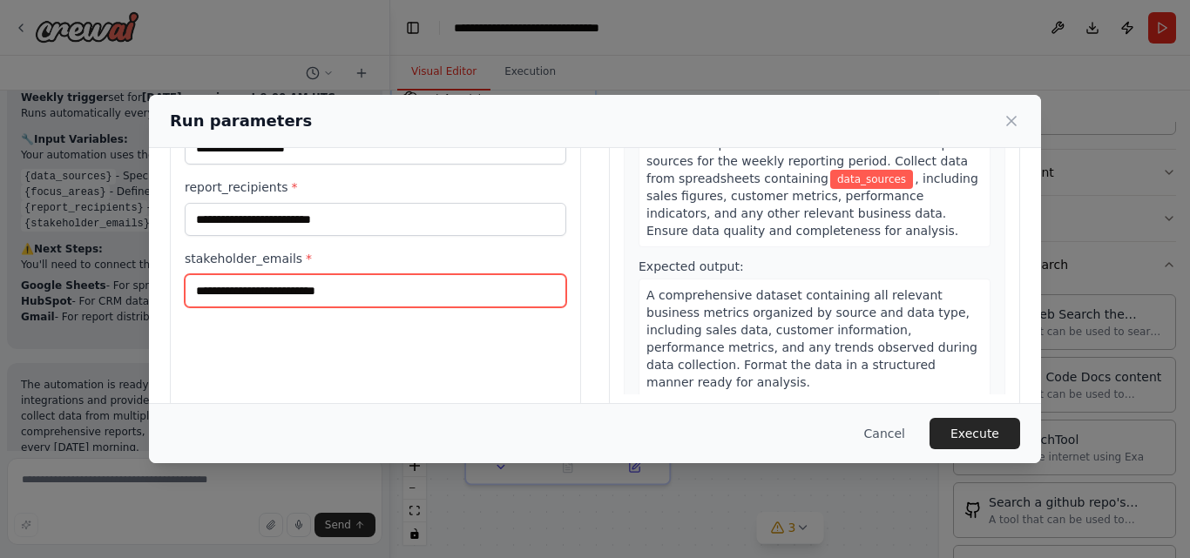
click at [382, 293] on input "stakeholder_emails *" at bounding box center [376, 290] width 382 height 33
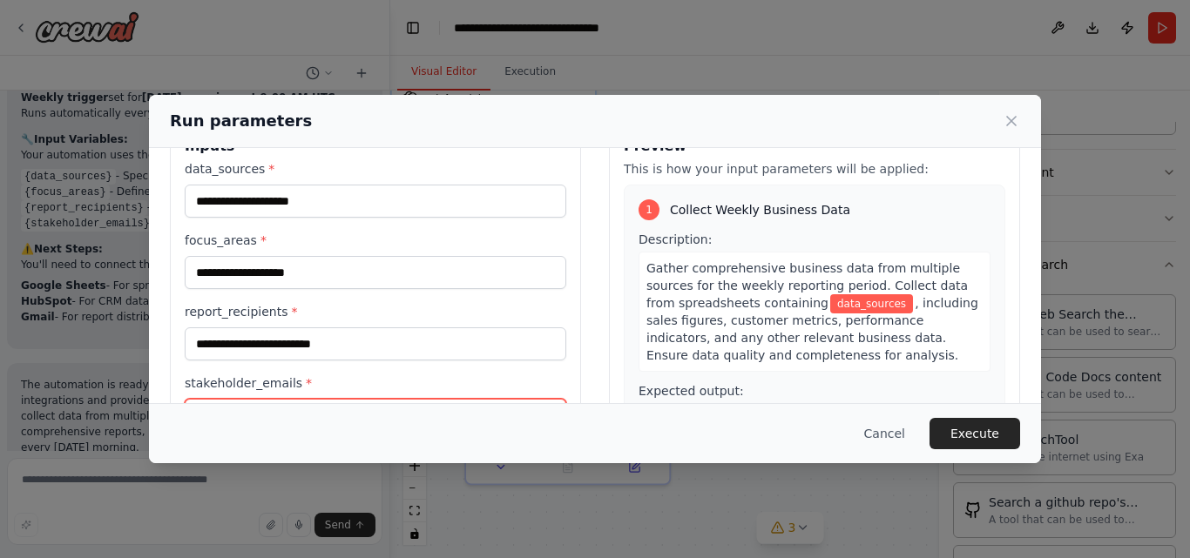
scroll to position [37, 0]
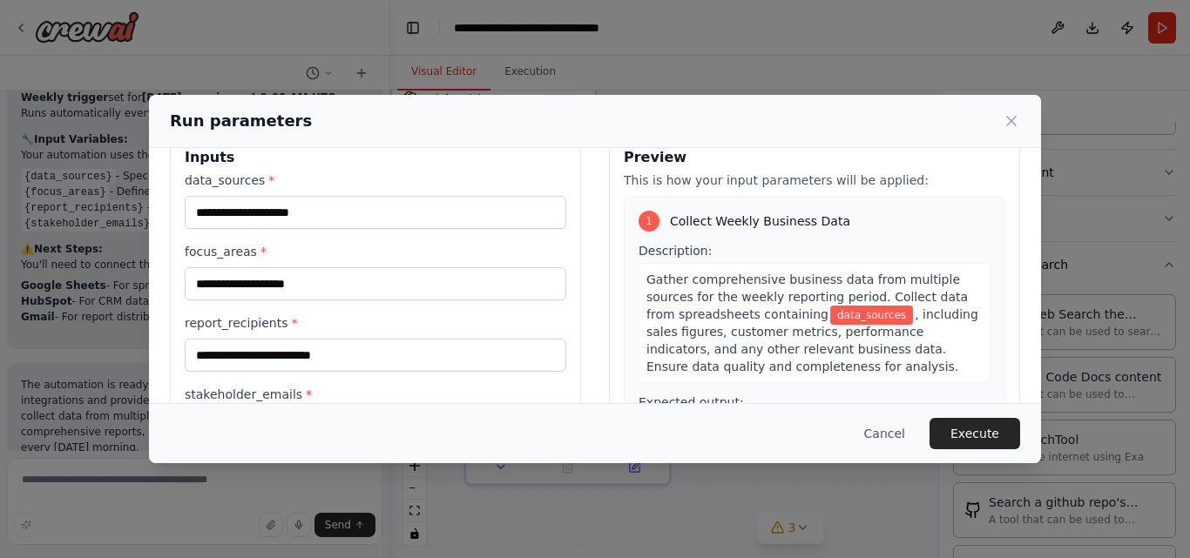
click at [683, 299] on span "Gather comprehensive business data from multiple sources for the weekly reporti…" at bounding box center [806, 297] width 321 height 49
drag, startPoint x: 656, startPoint y: 304, endPoint x: 741, endPoint y: 317, distance: 86.4
click at [741, 317] on span "Gather comprehensive business data from multiple sources for the weekly reporti…" at bounding box center [806, 297] width 321 height 49
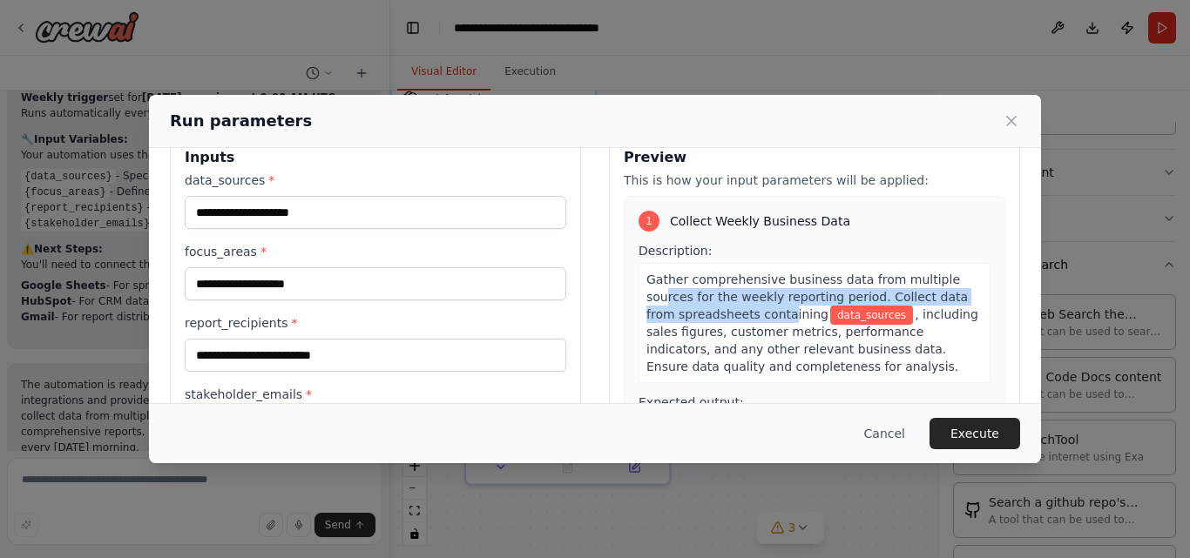
click at [741, 317] on span "Gather comprehensive business data from multiple sources for the weekly reporti…" at bounding box center [806, 297] width 321 height 49
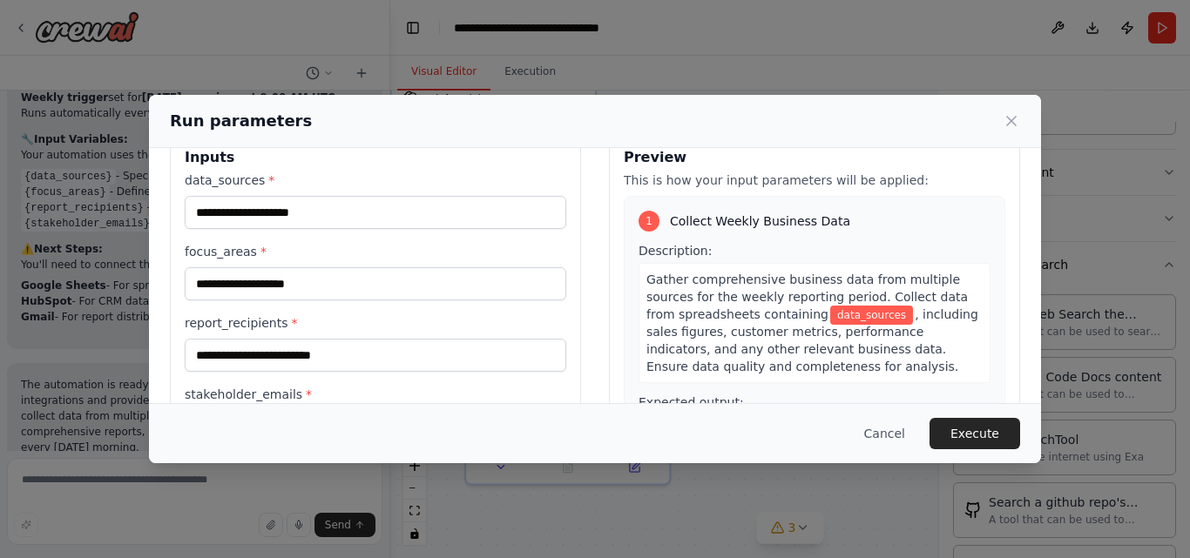
click at [837, 321] on span "data_sources" at bounding box center [871, 315] width 83 height 19
click at [830, 321] on span "data_sources" at bounding box center [871, 315] width 83 height 19
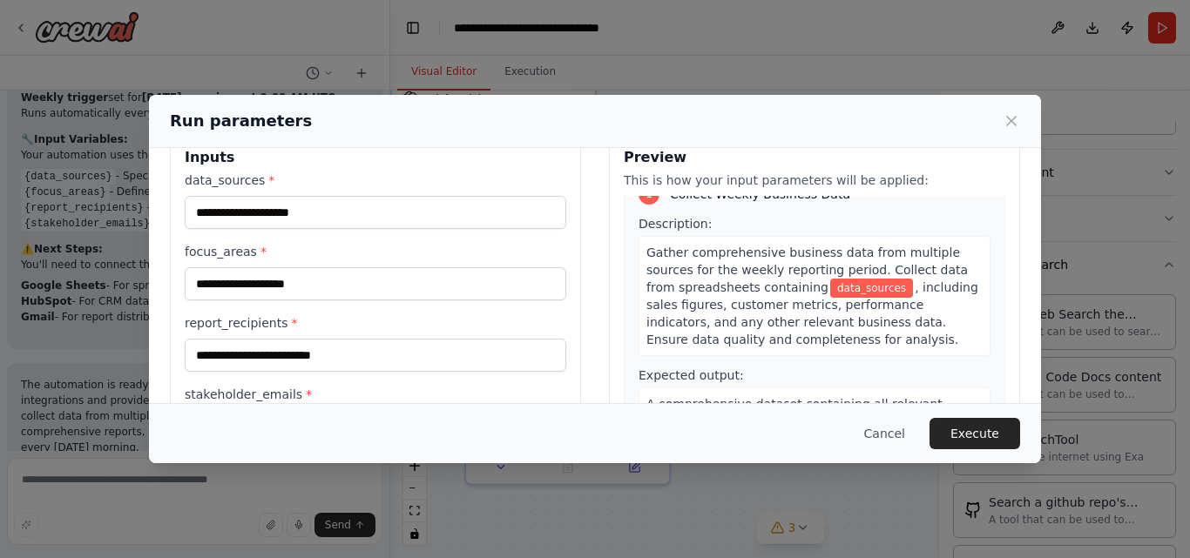
scroll to position [29, 0]
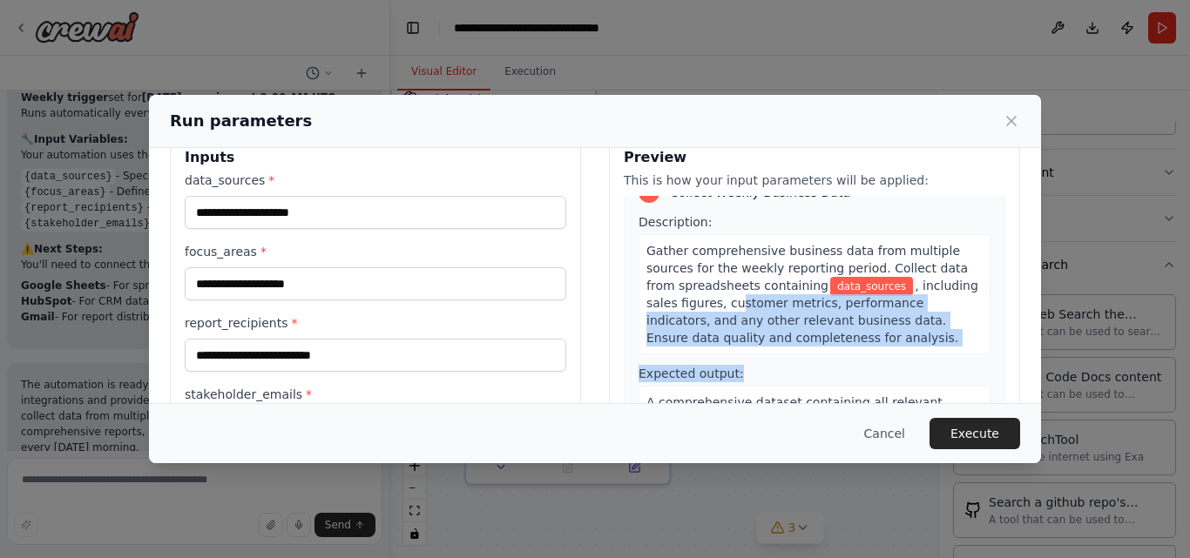
drag, startPoint x: 696, startPoint y: 307, endPoint x: 804, endPoint y: 359, distance: 120.0
click at [804, 359] on div "Description: Gather comprehensive business data from multiple sources for the w…" at bounding box center [814, 359] width 352 height 293
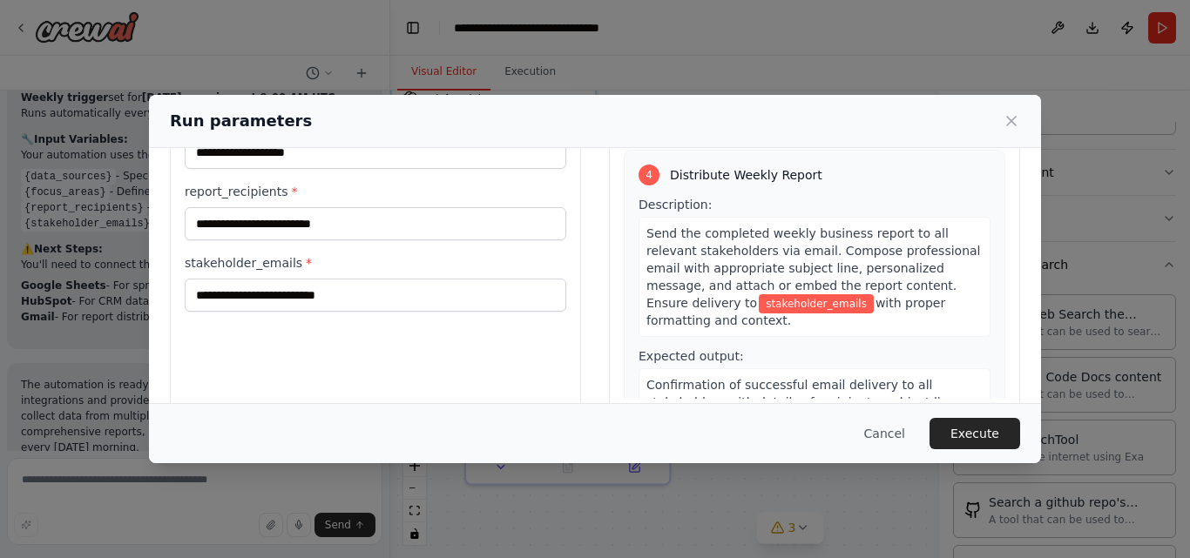
scroll to position [199, 0]
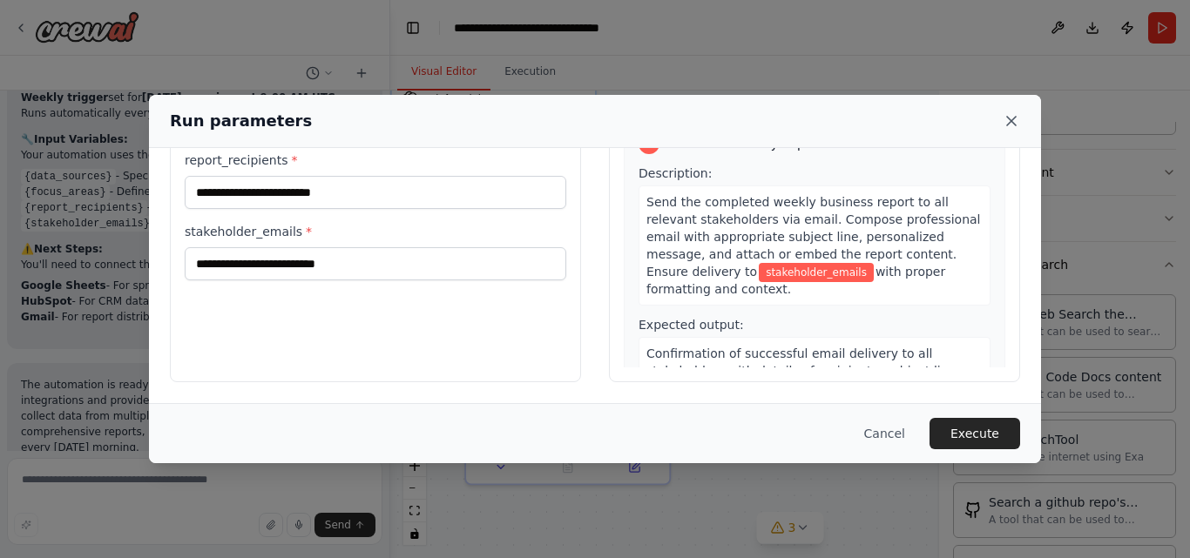
click at [1010, 118] on icon at bounding box center [1011, 120] width 17 height 17
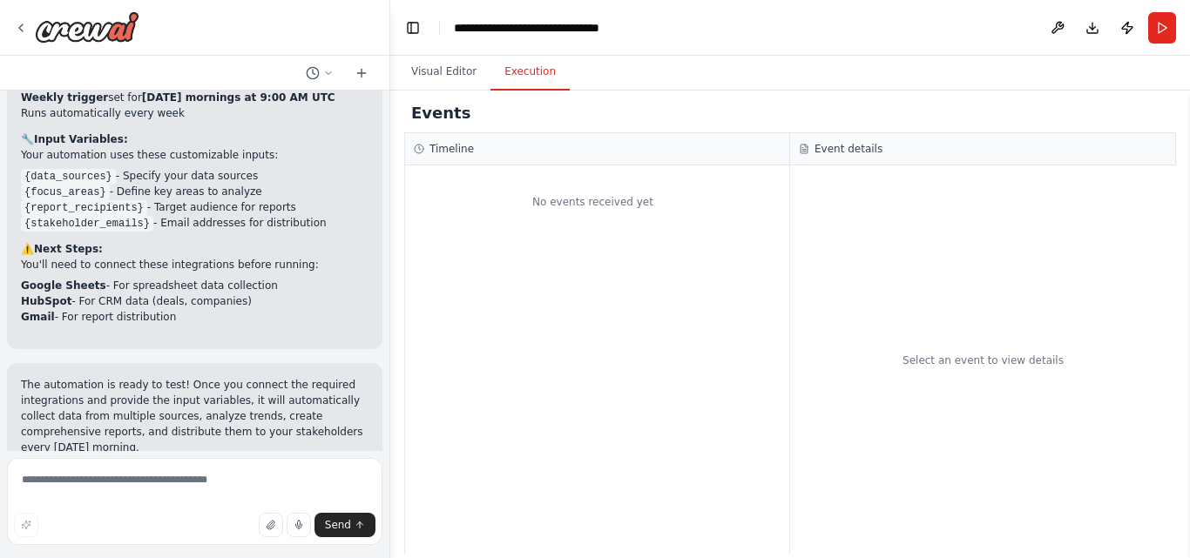
click at [530, 78] on button "Execution" at bounding box center [529, 72] width 79 height 37
click at [318, 72] on circle at bounding box center [312, 72] width 11 height 11
click at [416, 23] on button "Toggle Left Sidebar" at bounding box center [413, 28] width 24 height 24
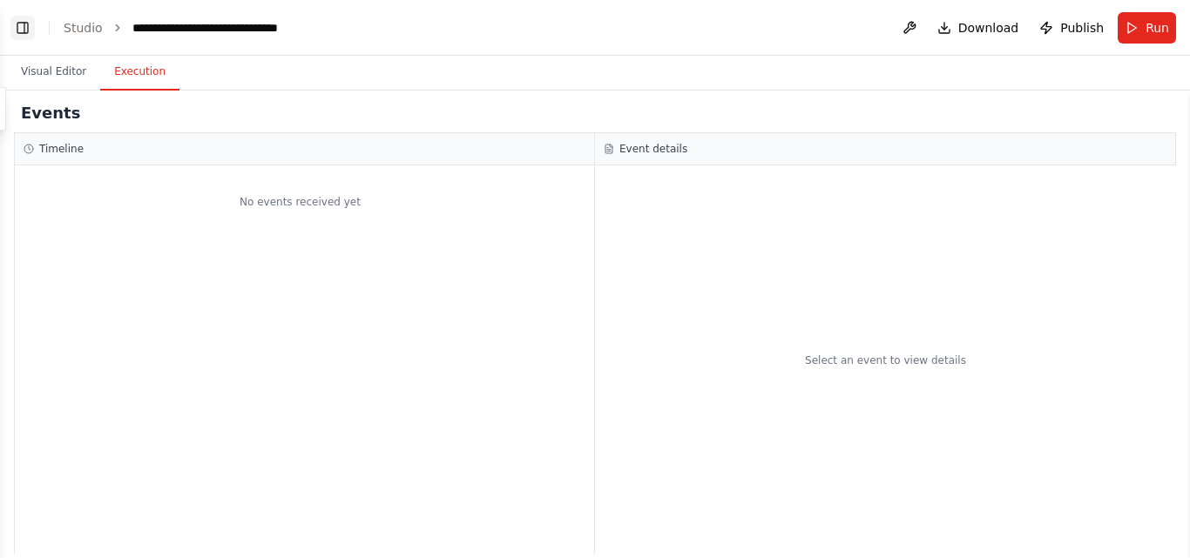
click at [19, 25] on button "Toggle Left Sidebar" at bounding box center [22, 28] width 24 height 24
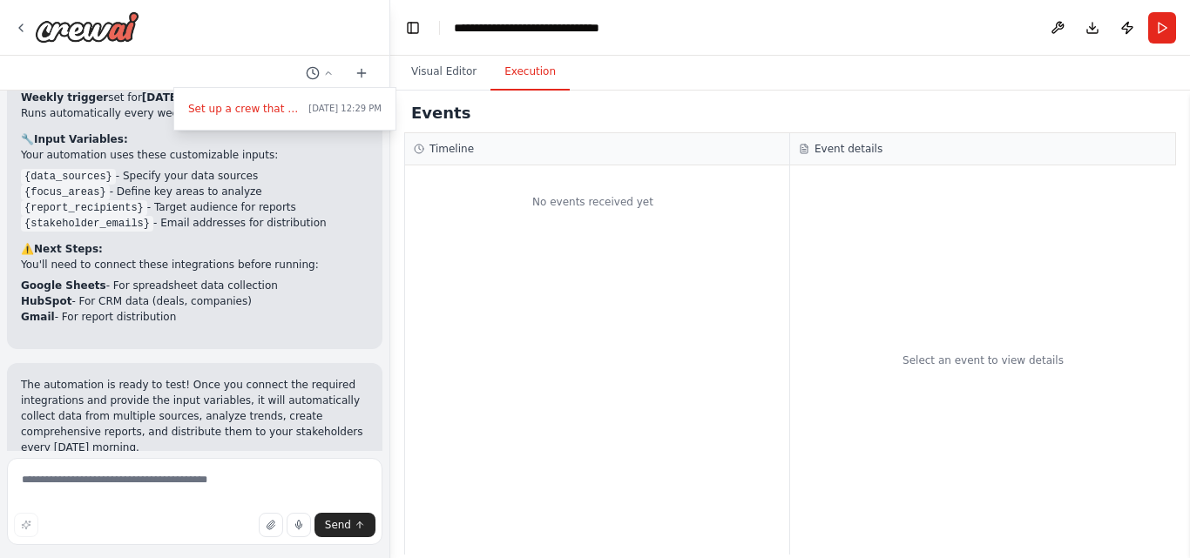
click at [15, 19] on div at bounding box center [195, 279] width 390 height 558
click at [19, 26] on icon at bounding box center [21, 28] width 14 height 14
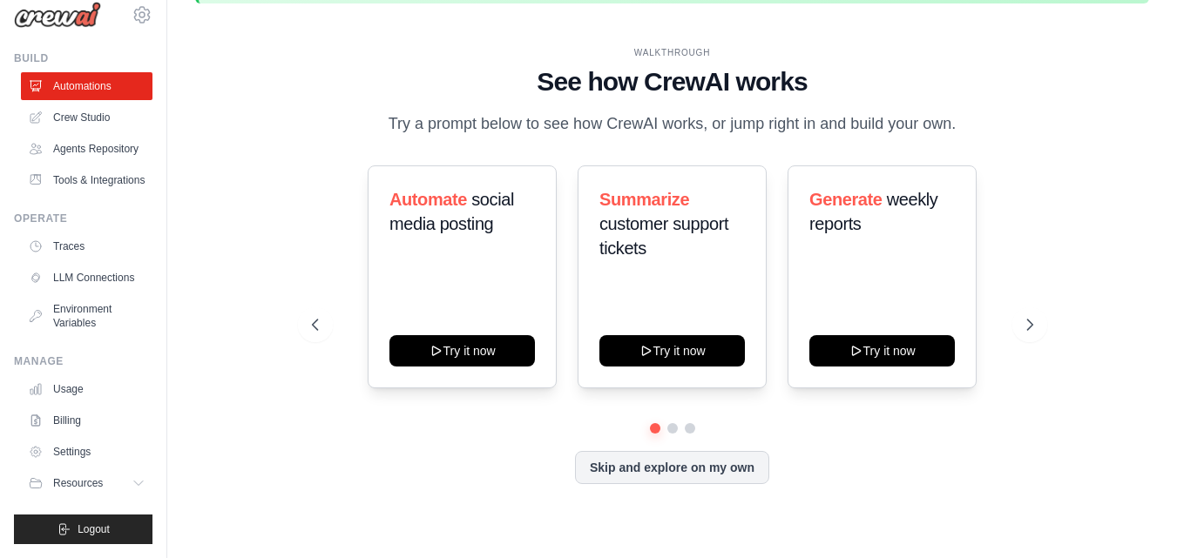
scroll to position [64, 0]
click at [677, 467] on button "Skip and explore on my own" at bounding box center [672, 465] width 194 height 33
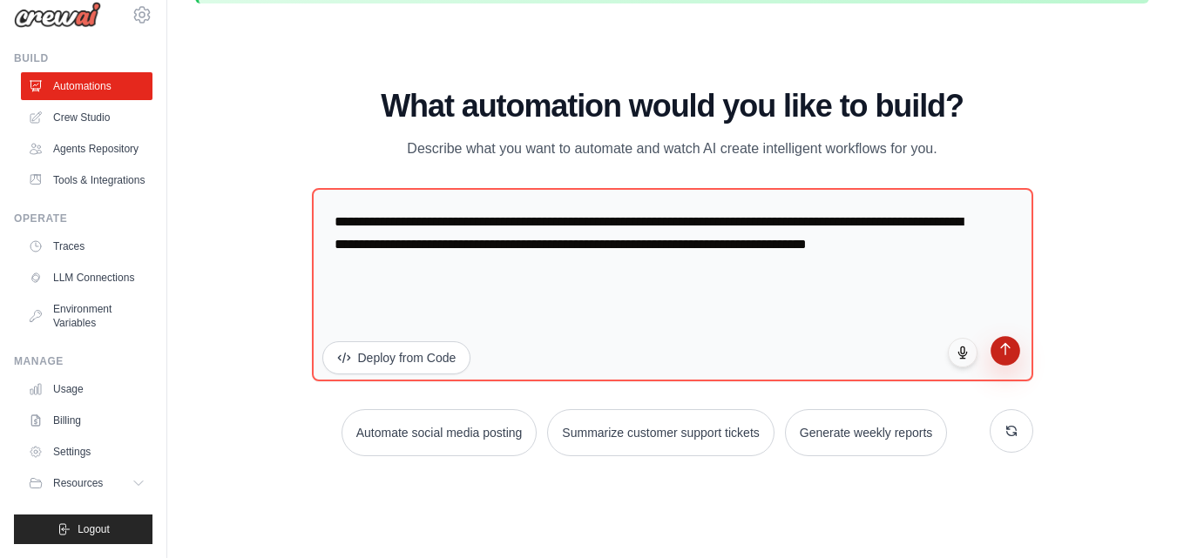
click at [1010, 354] on icon "submit" at bounding box center [1004, 348] width 15 height 15
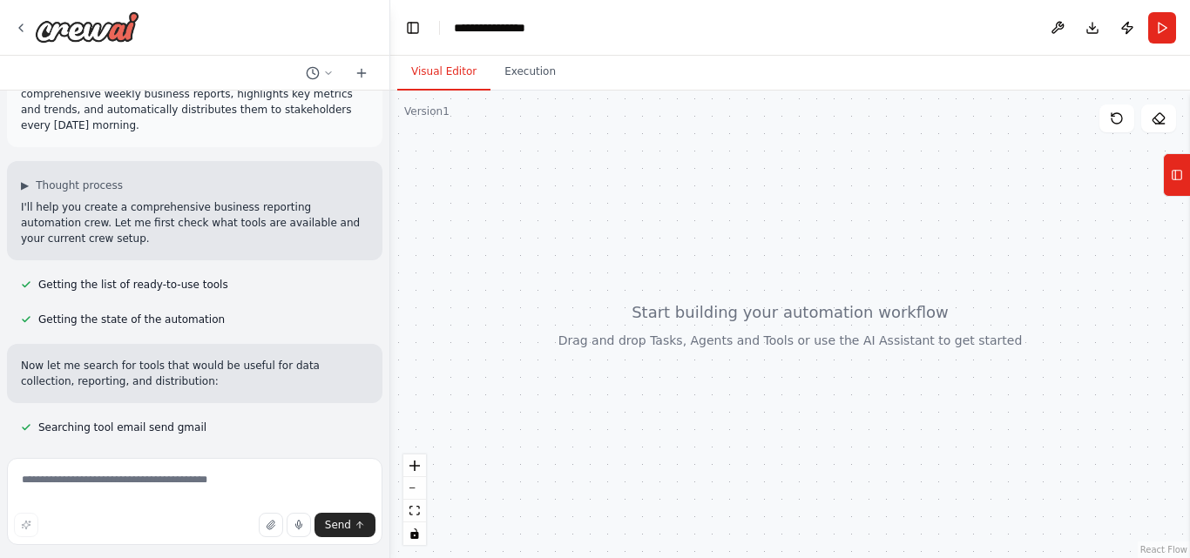
scroll to position [118, 0]
